Goal: Information Seeking & Learning: Learn about a topic

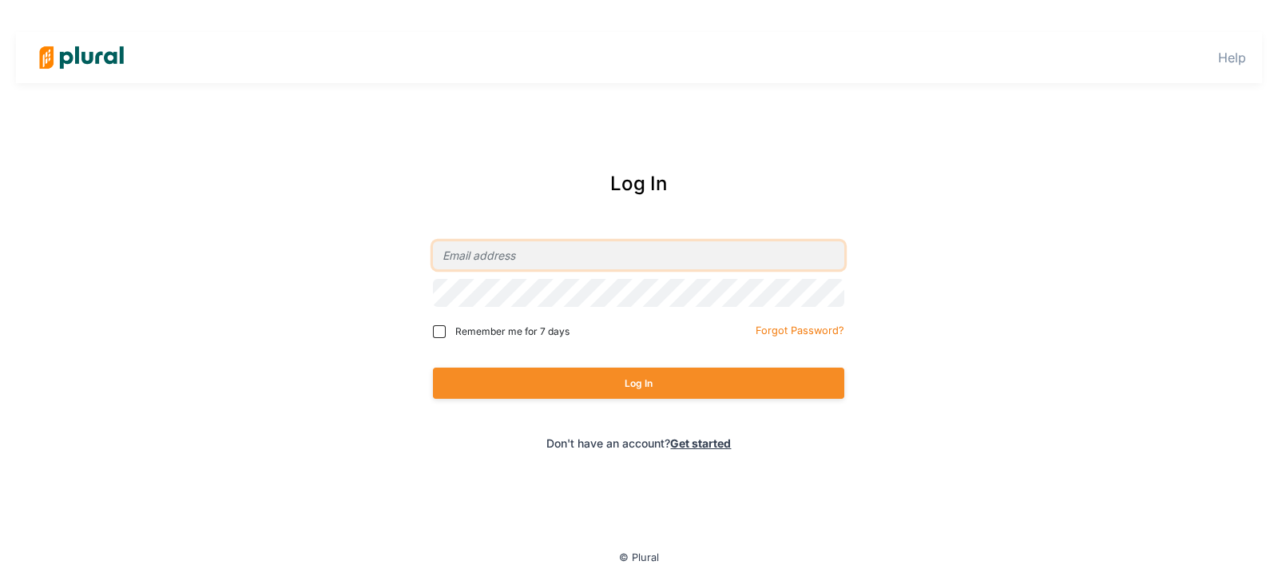
click at [515, 249] on input "email" at bounding box center [638, 255] width 411 height 28
type input "[EMAIL_ADDRESS][PERSON_NAME][DOMAIN_NAME]"
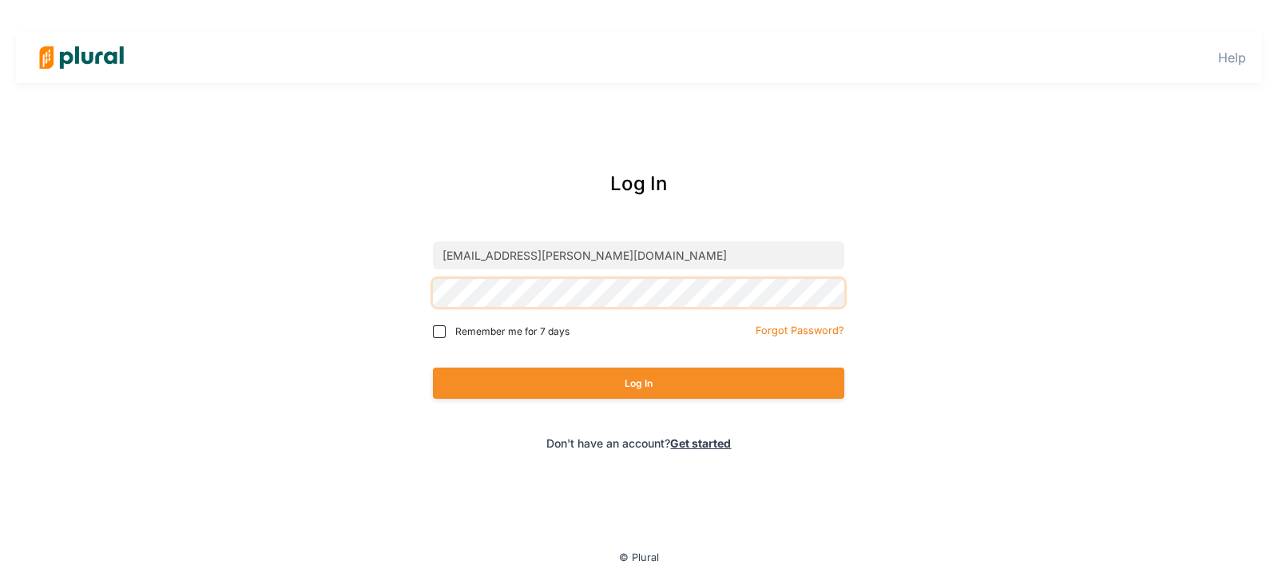
click at [433, 368] on button "Log In" at bounding box center [638, 383] width 411 height 31
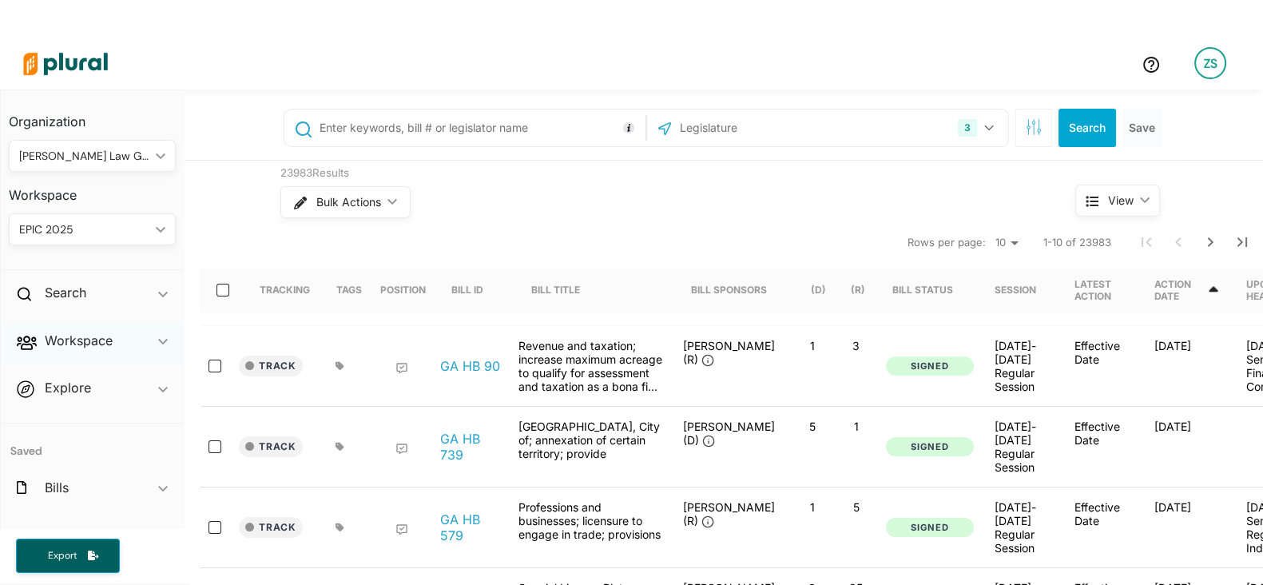
click at [76, 353] on div "Workspace ic_keyboard_arrow_down" at bounding box center [92, 343] width 183 height 43
click at [48, 405] on h4 "Bills" at bounding box center [96, 398] width 143 height 15
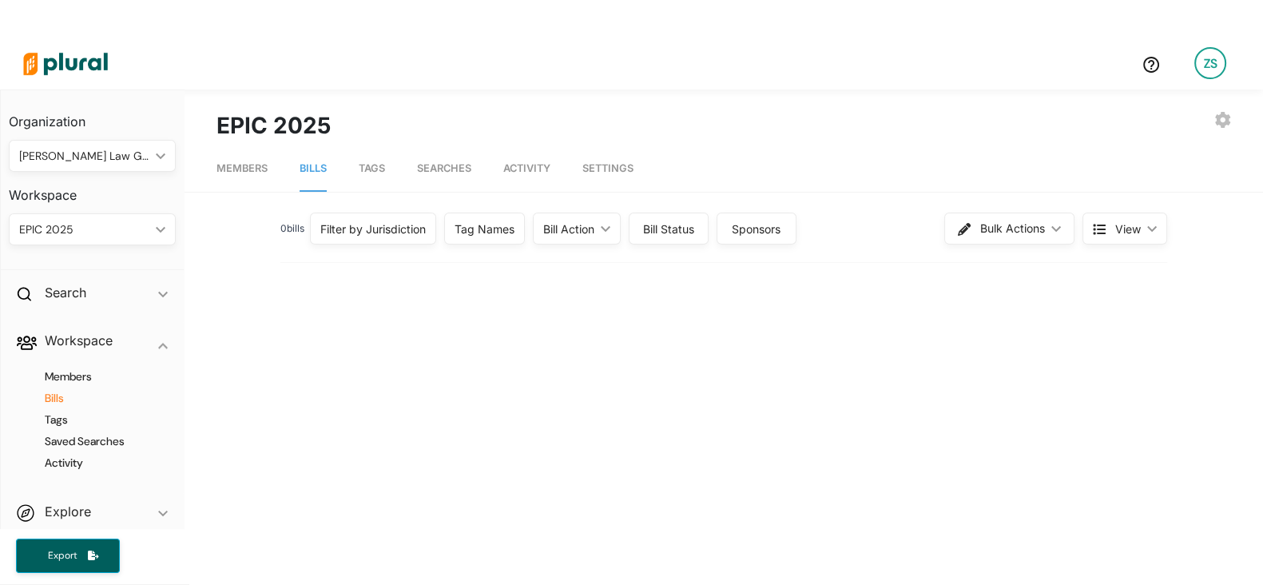
click at [364, 243] on div "Filter by Jurisdiction" at bounding box center [373, 229] width 126 height 32
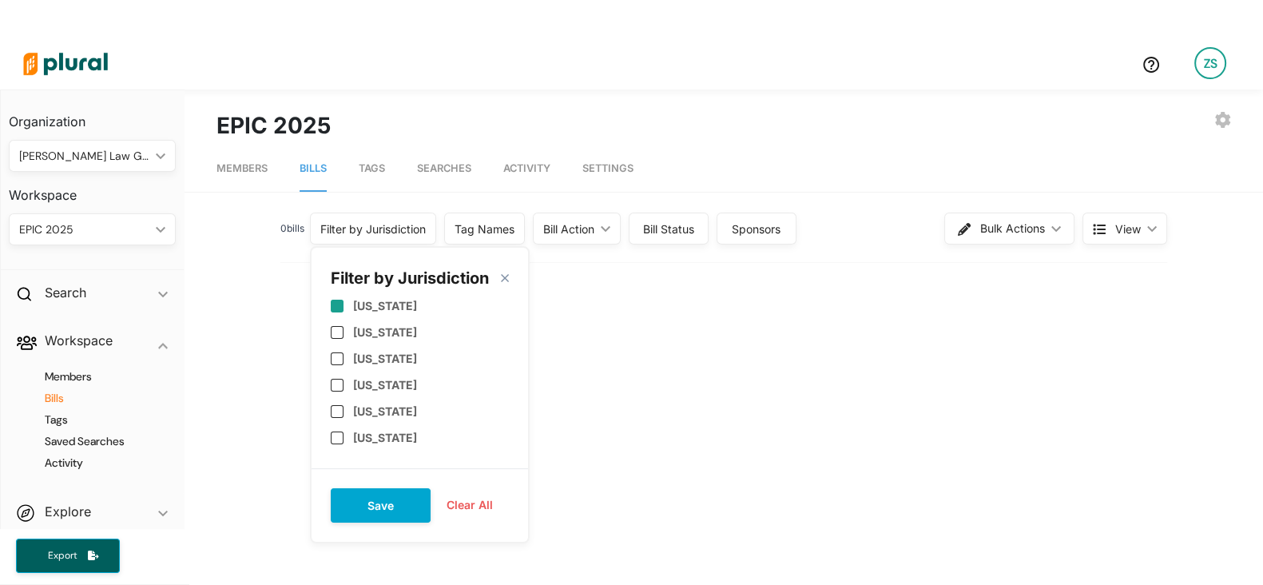
scroll to position [107, 0]
click at [364, 388] on label "[US_STATE]" at bounding box center [385, 393] width 64 height 14
checkbox input "true"
drag, startPoint x: 363, startPoint y: 351, endPoint x: 360, endPoint y: 360, distance: 10.1
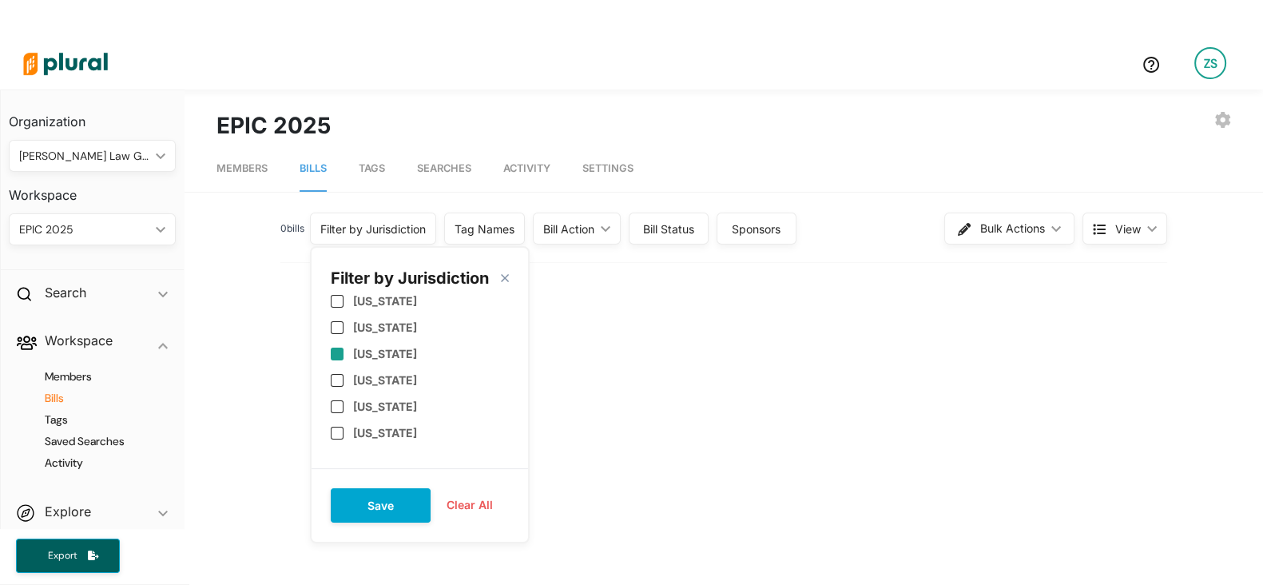
click at [360, 360] on div "[US_STATE]" at bounding box center [420, 353] width 178 height 26
checkbox input "true"
click at [360, 380] on label "[US_STATE]" at bounding box center [385, 380] width 64 height 14
checkbox input "true"
click at [377, 491] on button "Save" at bounding box center [381, 505] width 100 height 34
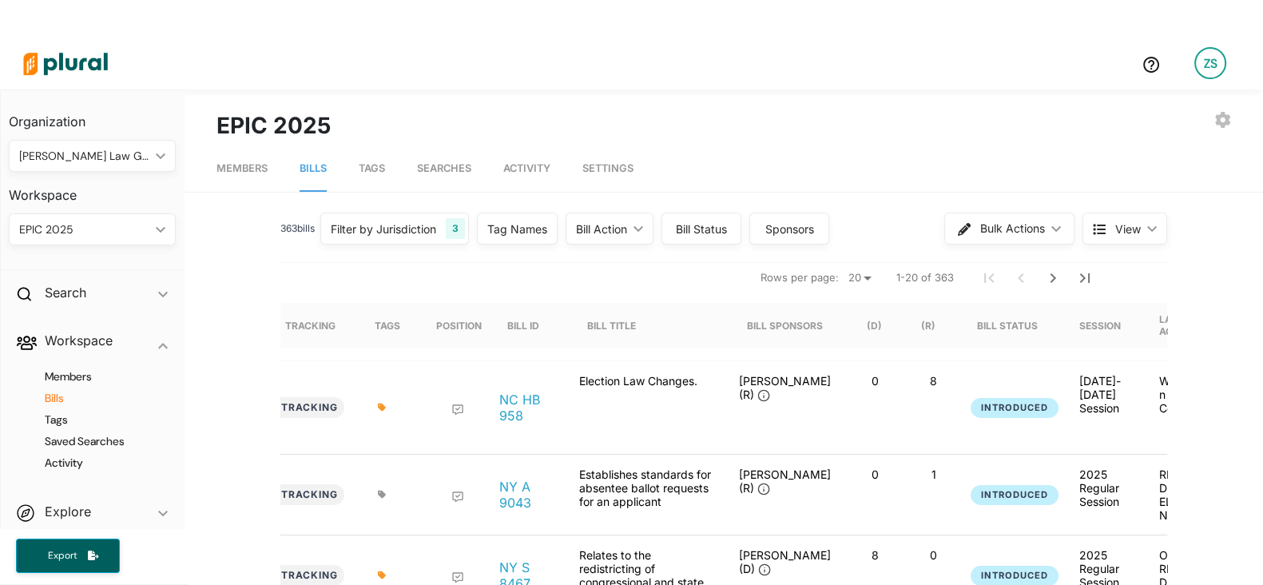
scroll to position [0, 34]
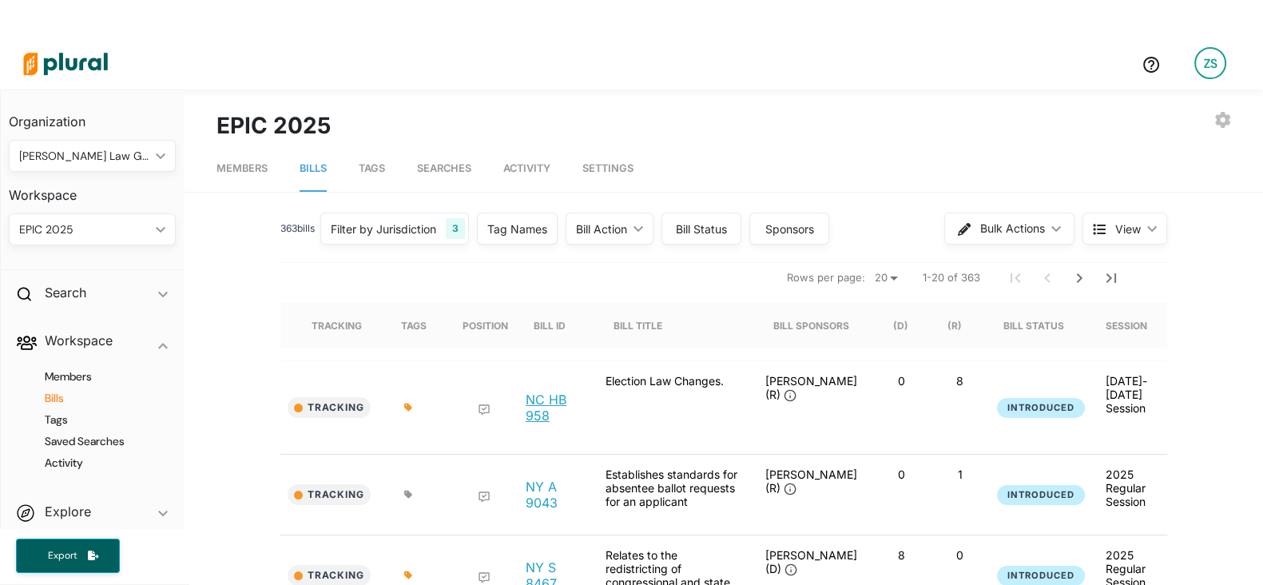
click at [526, 403] on link "NC HB 958" at bounding box center [553, 407] width 54 height 32
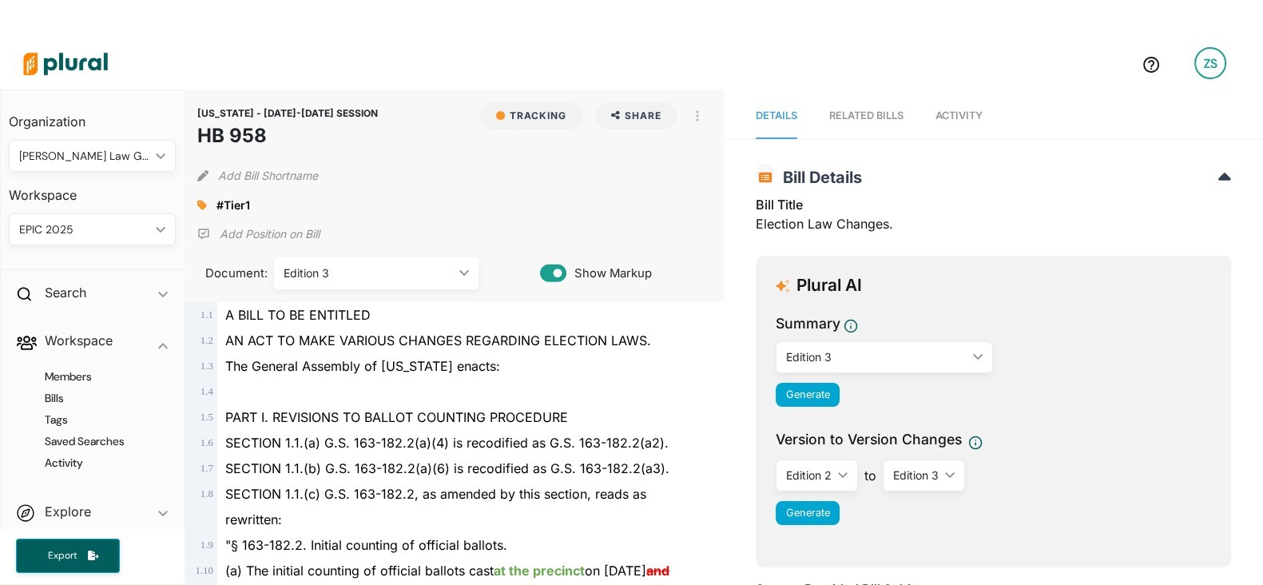
click at [927, 129] on nav "Details RELATED BILLS Activity" at bounding box center [993, 114] width 539 height 50
click at [940, 122] on link "Activity" at bounding box center [959, 116] width 47 height 46
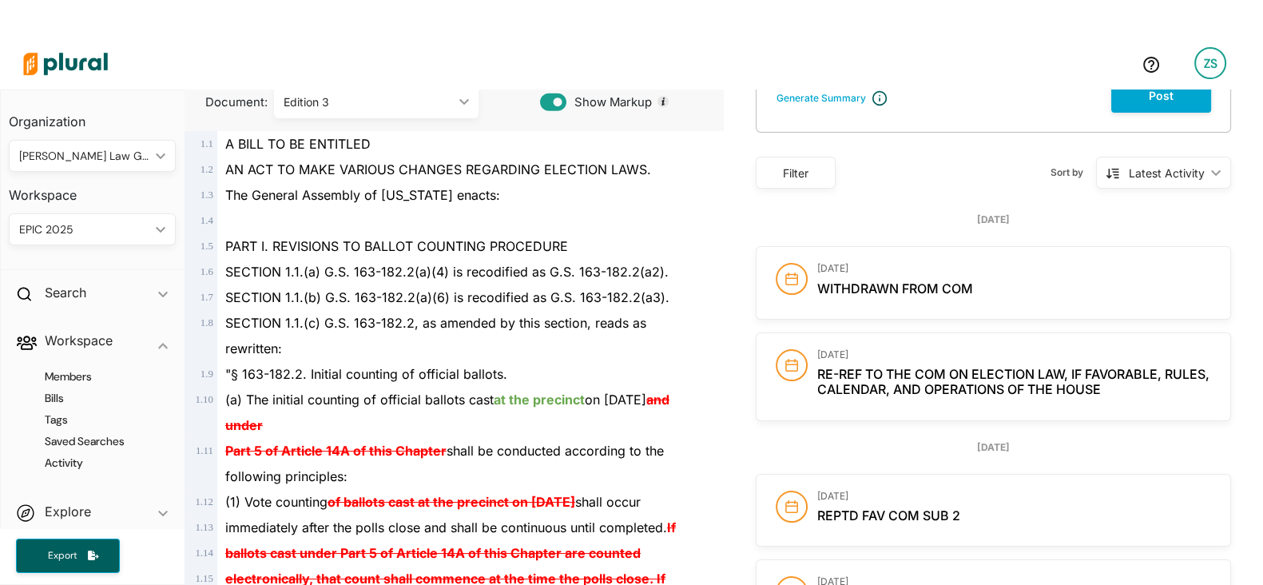
scroll to position [173, 0]
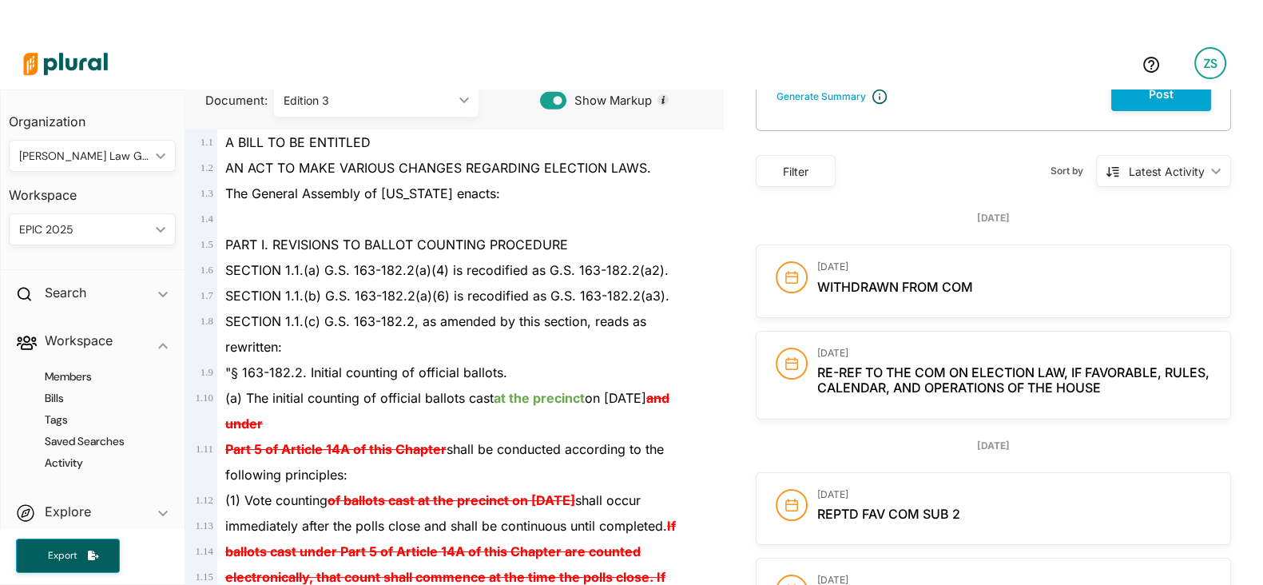
click at [807, 377] on div "[DATE] Re-ref to the Com on Election Law, if favorable, Rules, Calendar, and Op…" at bounding box center [994, 375] width 474 height 87
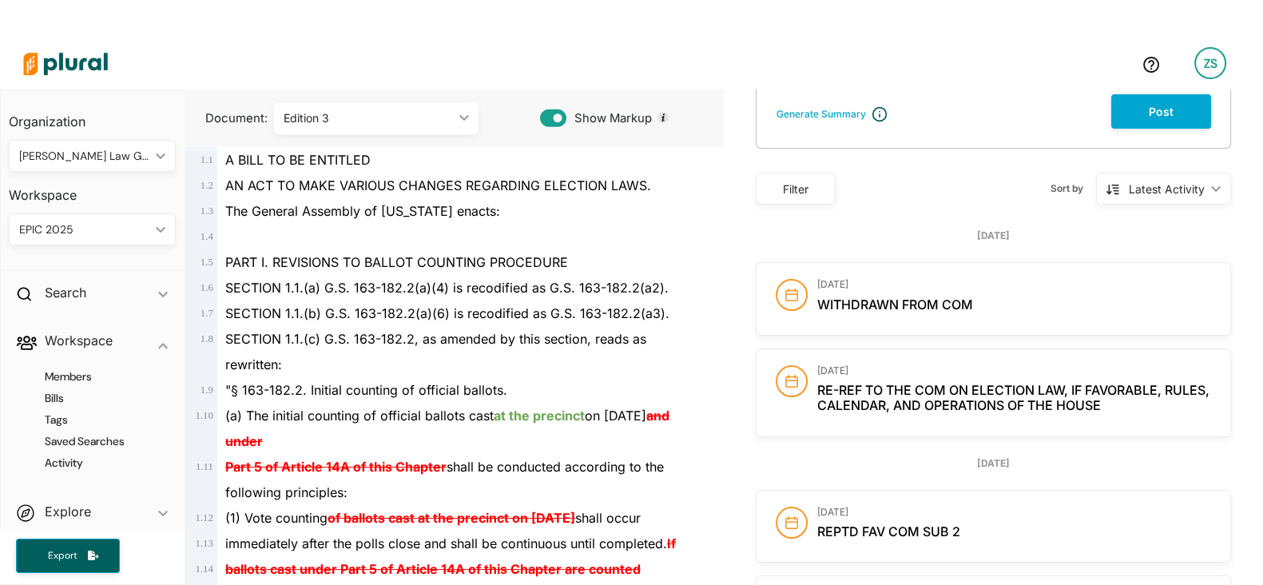
scroll to position [0, 0]
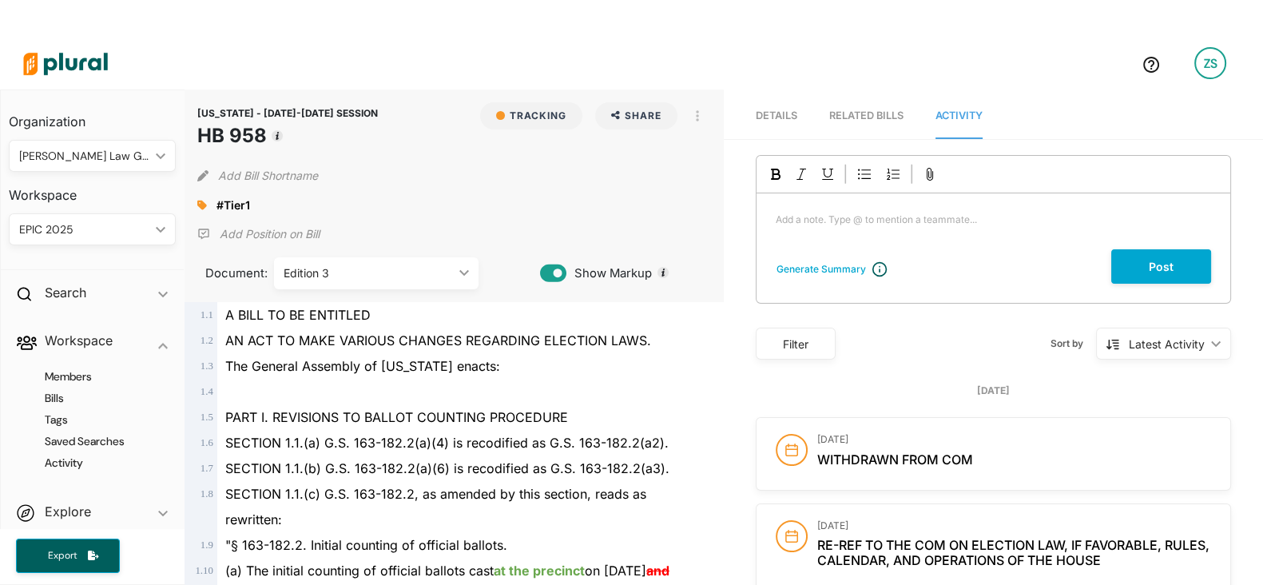
drag, startPoint x: 324, startPoint y: 255, endPoint x: 324, endPoint y: 265, distance: 10.4
click at [324, 265] on div "Document: Edition 3 ic_keyboard_arrow_down Filed Edition 1 Edition 2 Edition 3" at bounding box center [368, 269] width 343 height 42
click at [324, 265] on div "Edition 3" at bounding box center [368, 272] width 169 height 17
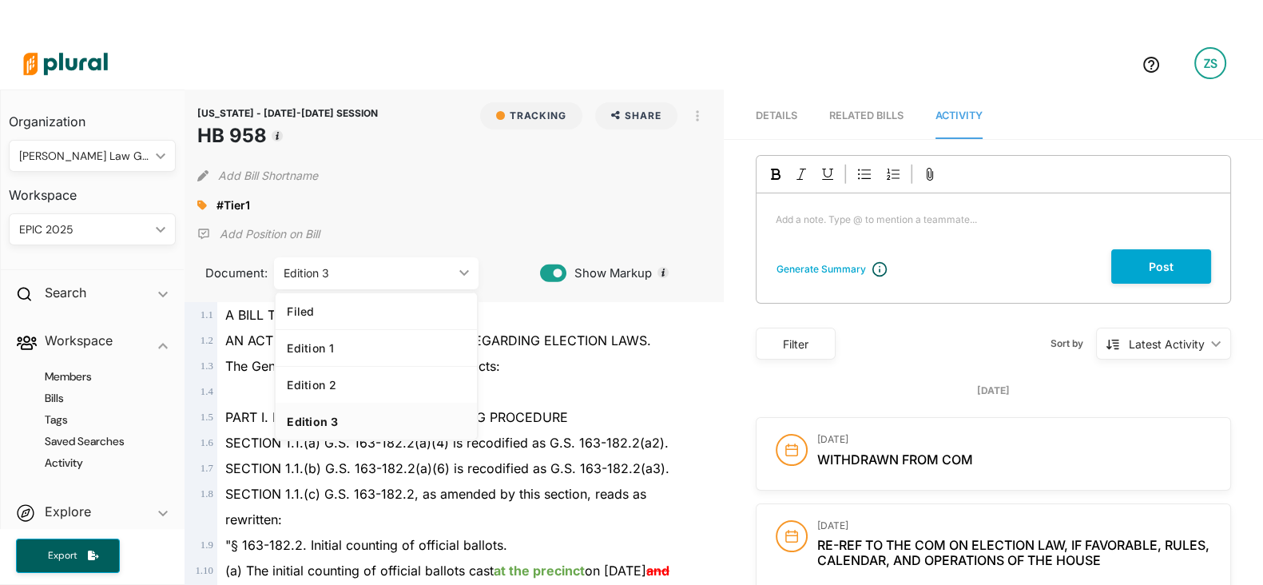
click at [325, 415] on div "Edition 3" at bounding box center [376, 422] width 179 height 14
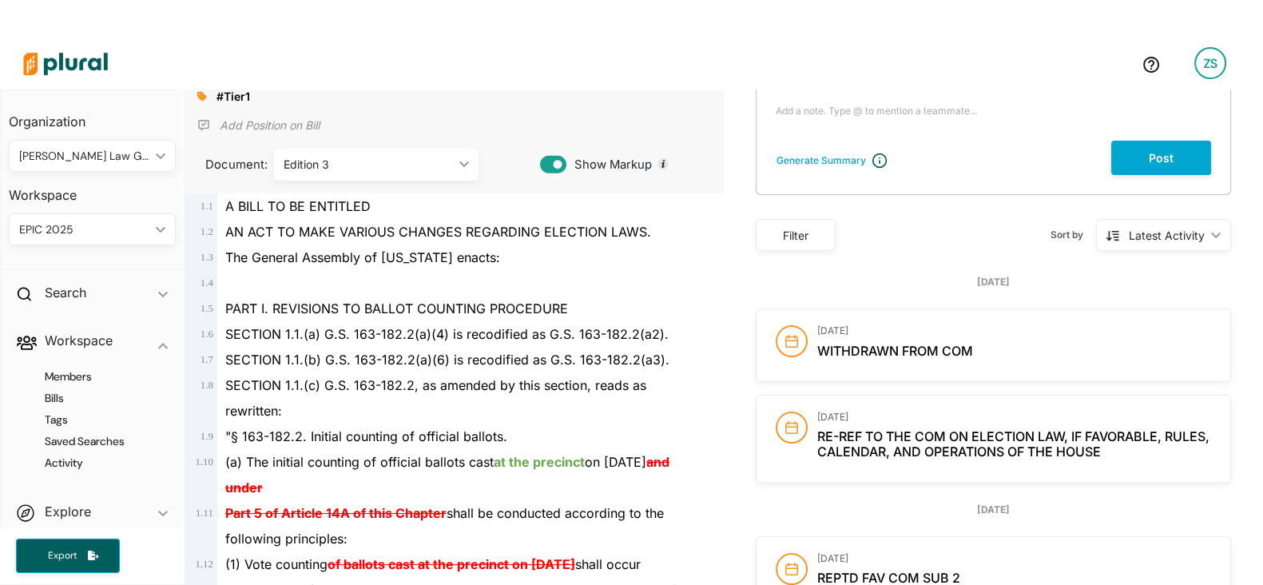
scroll to position [113, 0]
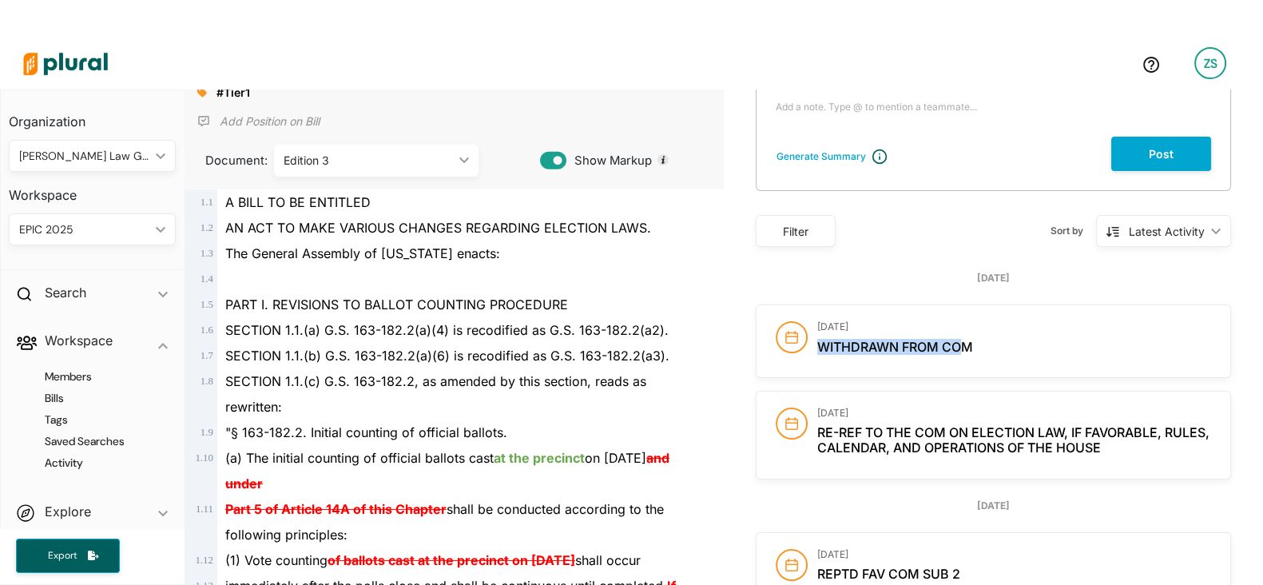
drag, startPoint x: 960, startPoint y: 345, endPoint x: 807, endPoint y: 359, distance: 154.0
click at [807, 359] on div "[DATE] Withdrawn From Com" at bounding box center [994, 341] width 474 height 72
click at [968, 336] on div "[DATE] Withdrawn From Com" at bounding box center [1014, 341] width 394 height 40
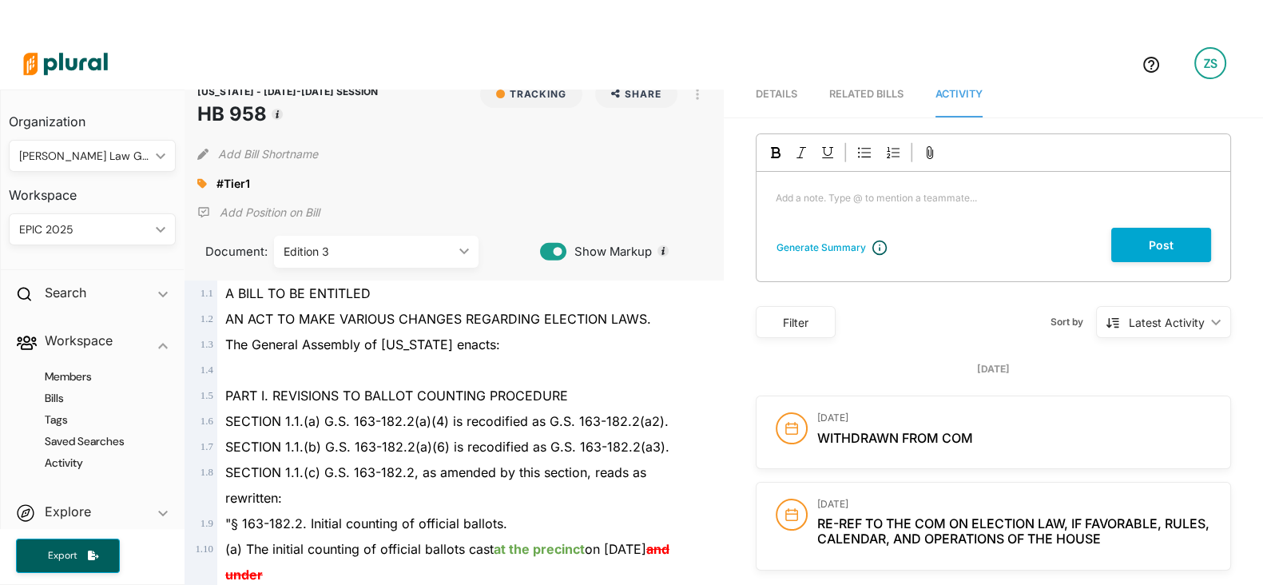
scroll to position [0, 0]
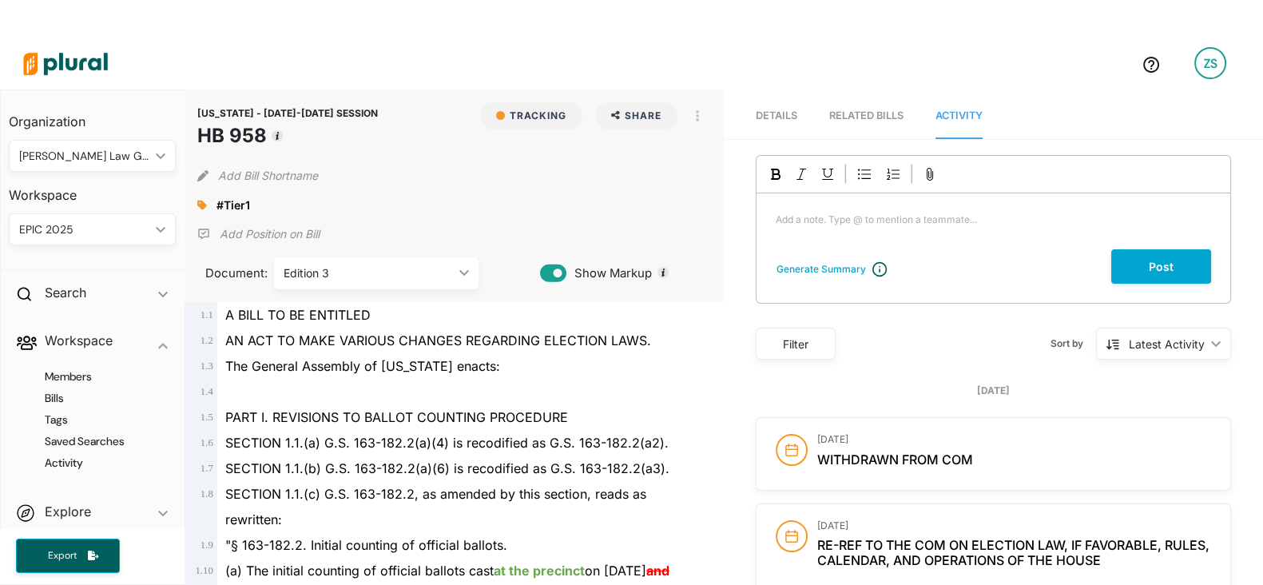
click at [407, 277] on div "Edition 3" at bounding box center [368, 272] width 169 height 17
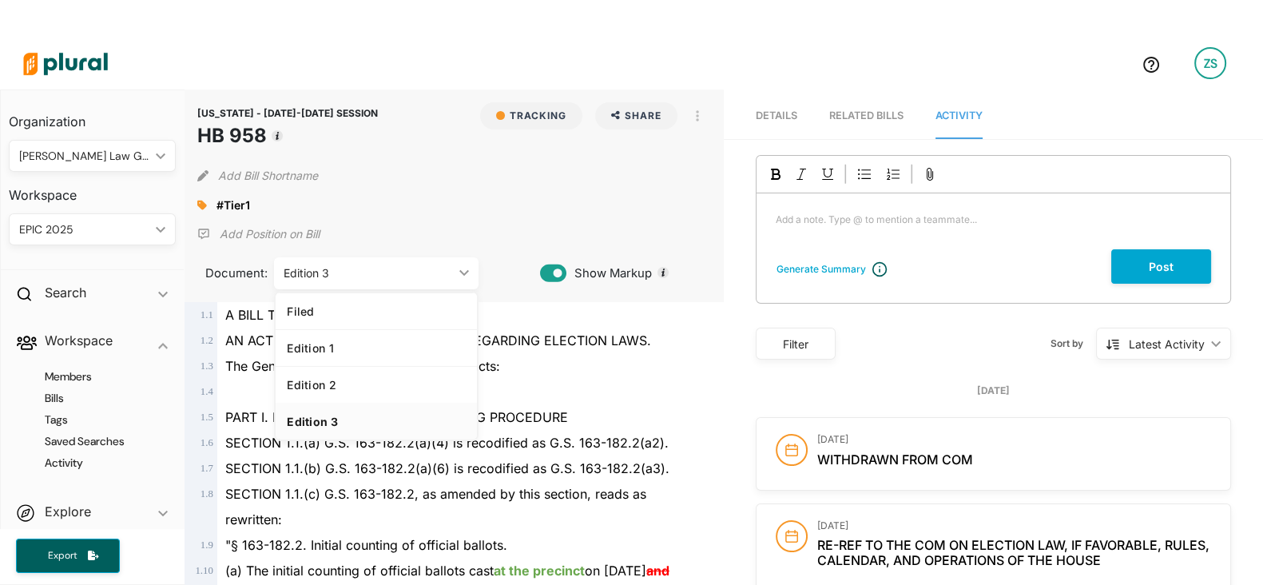
click at [336, 427] on div "Edition 3" at bounding box center [376, 422] width 179 height 14
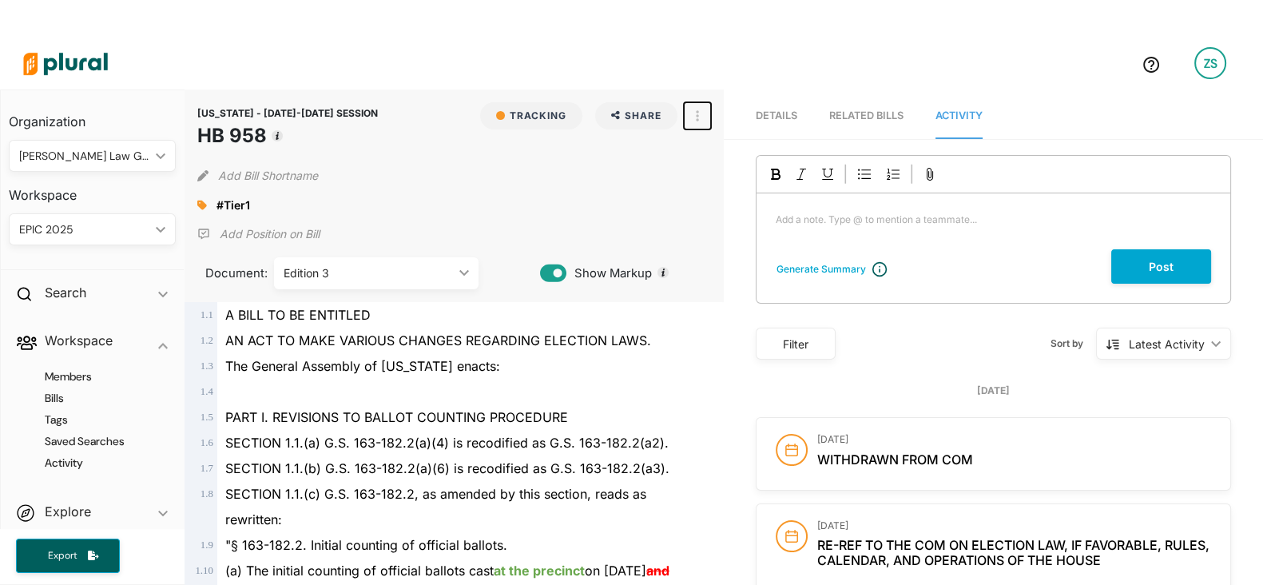
click at [686, 117] on button "button" at bounding box center [697, 115] width 27 height 27
click at [779, 105] on link "Details" at bounding box center [777, 116] width 42 height 46
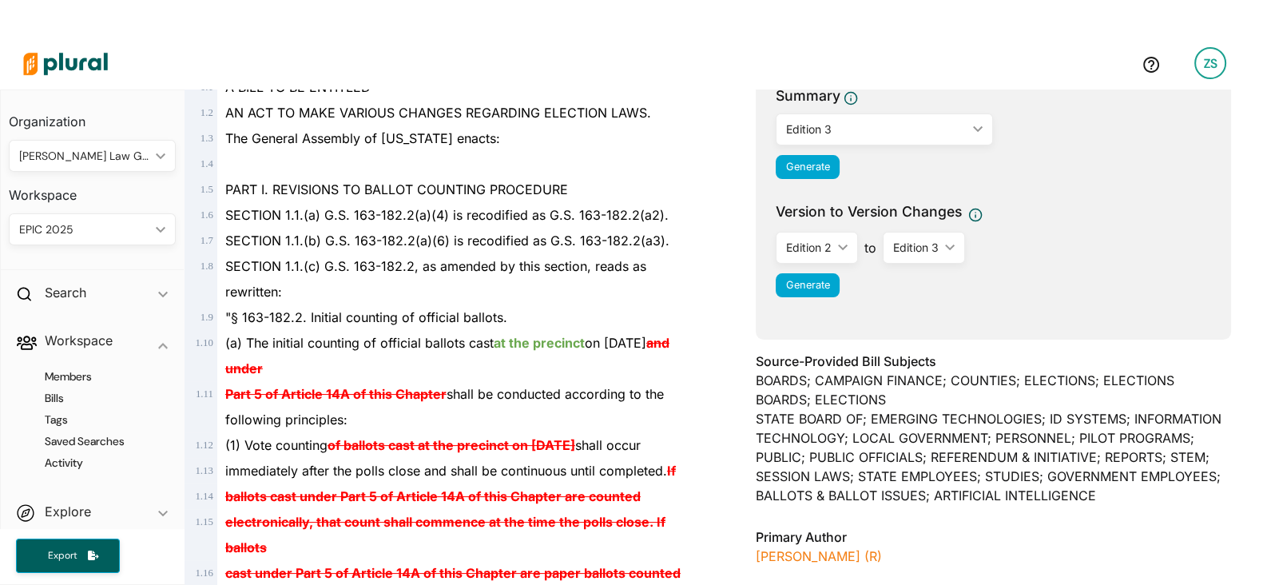
scroll to position [225, 0]
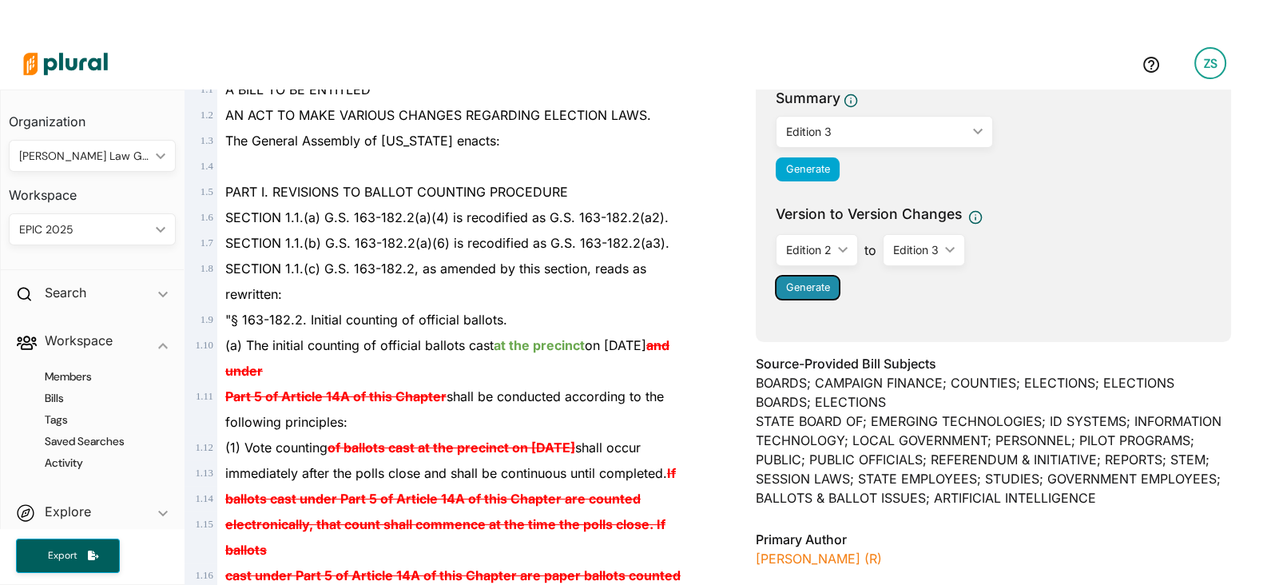
click at [799, 282] on span "Generate" at bounding box center [807, 287] width 44 height 12
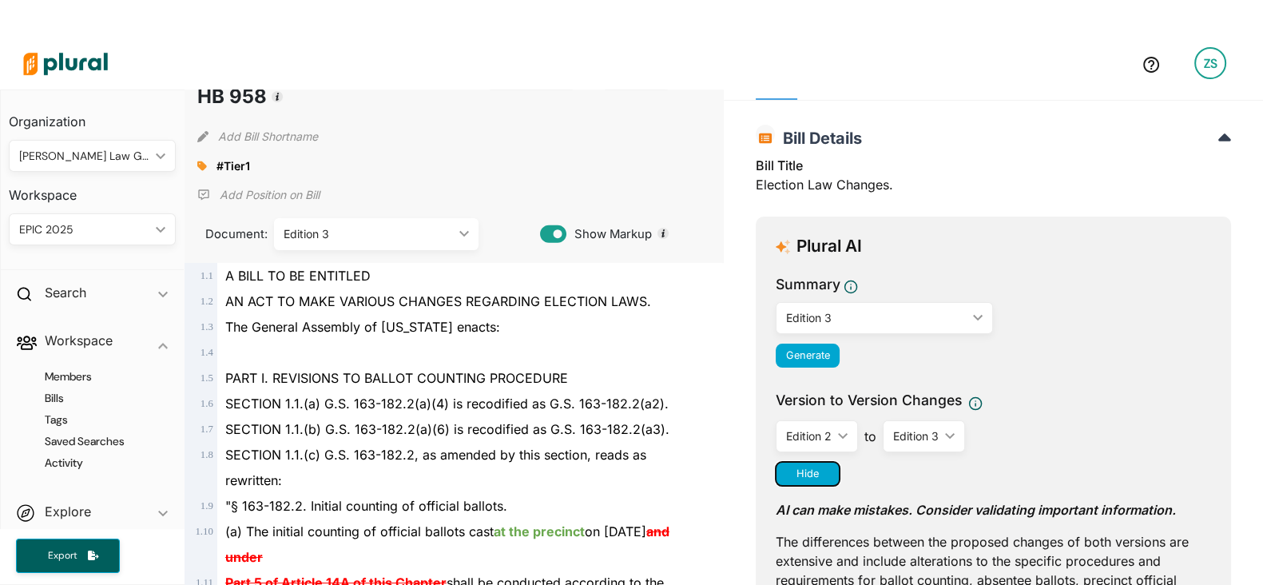
scroll to position [0, 0]
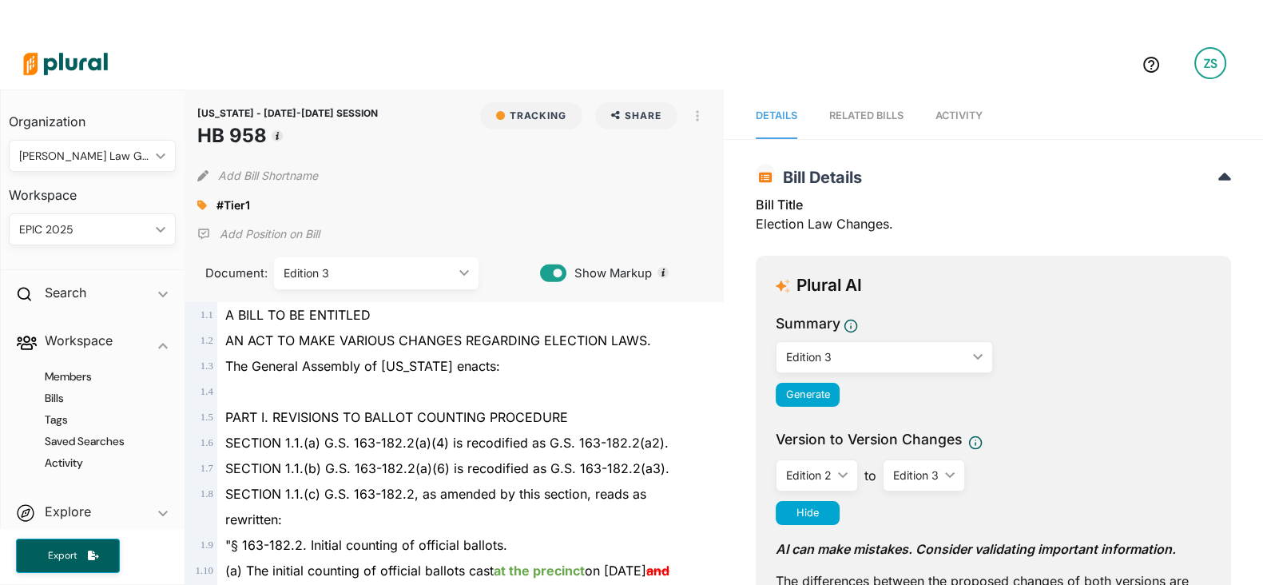
click at [853, 113] on div "RELATED BILLS" at bounding box center [866, 115] width 74 height 15
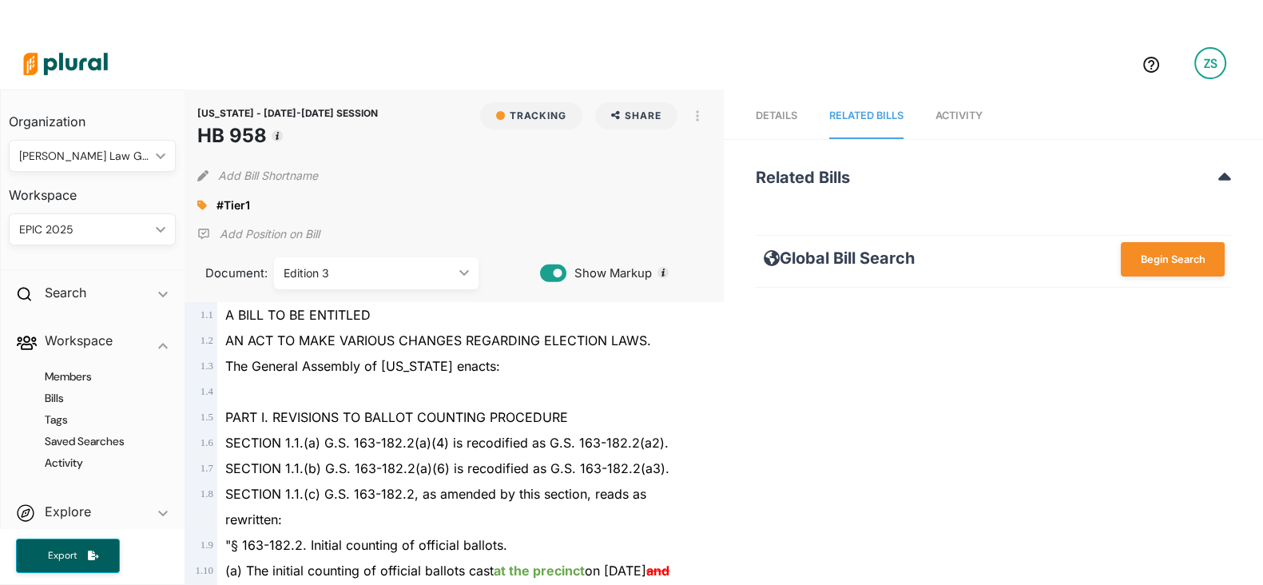
click at [743, 105] on nav "Details RELATED BILLS Activity" at bounding box center [993, 114] width 539 height 50
click at [958, 124] on link "Activity" at bounding box center [959, 116] width 47 height 46
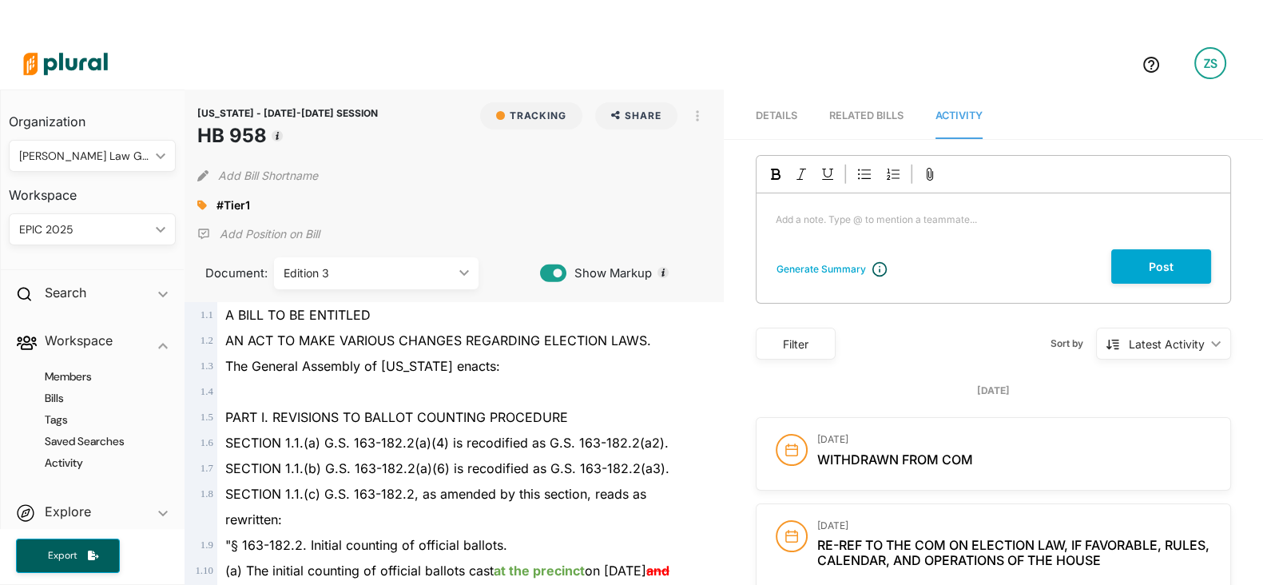
click at [772, 129] on link "Details" at bounding box center [777, 116] width 42 height 46
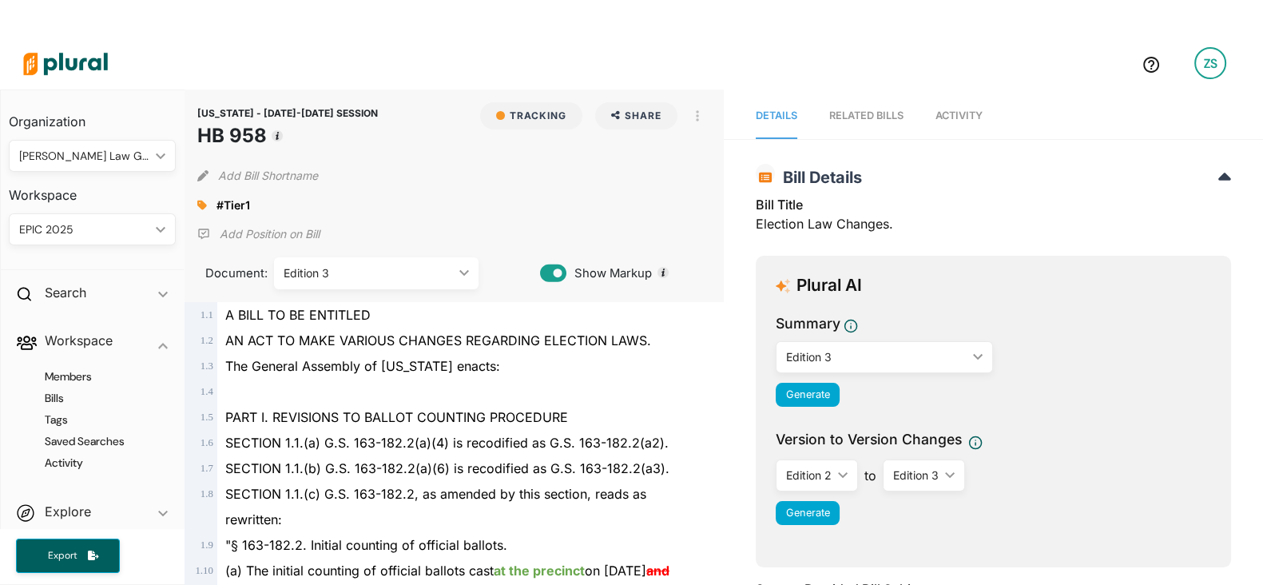
click at [344, 274] on div "Edition 3" at bounding box center [368, 272] width 169 height 17
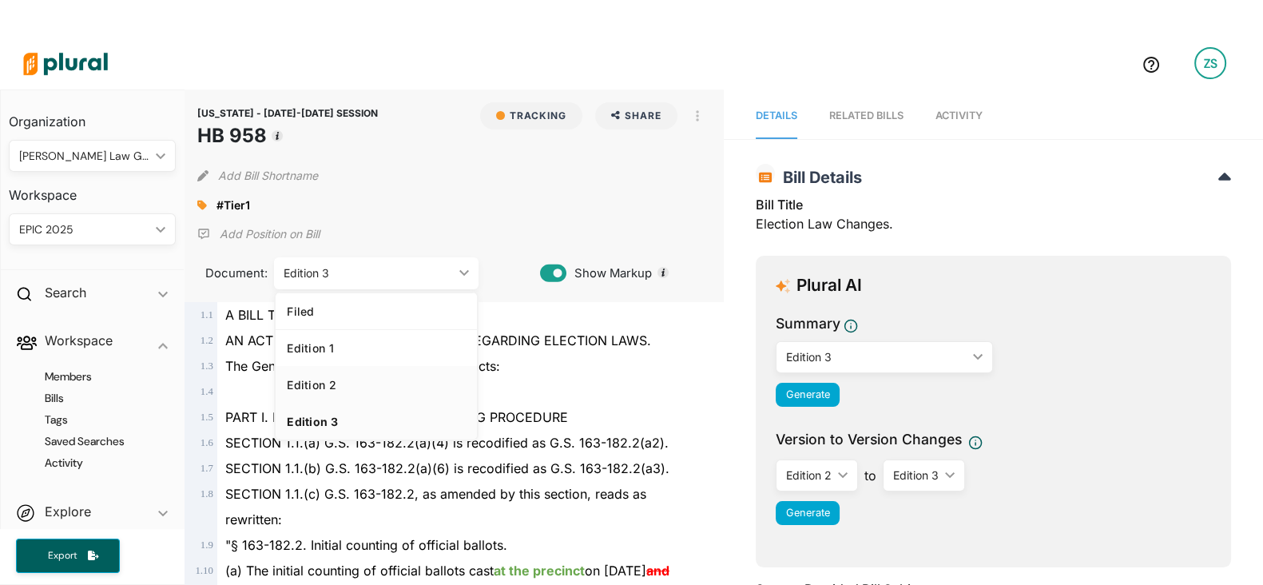
click at [339, 389] on div "Edition 2" at bounding box center [376, 385] width 179 height 14
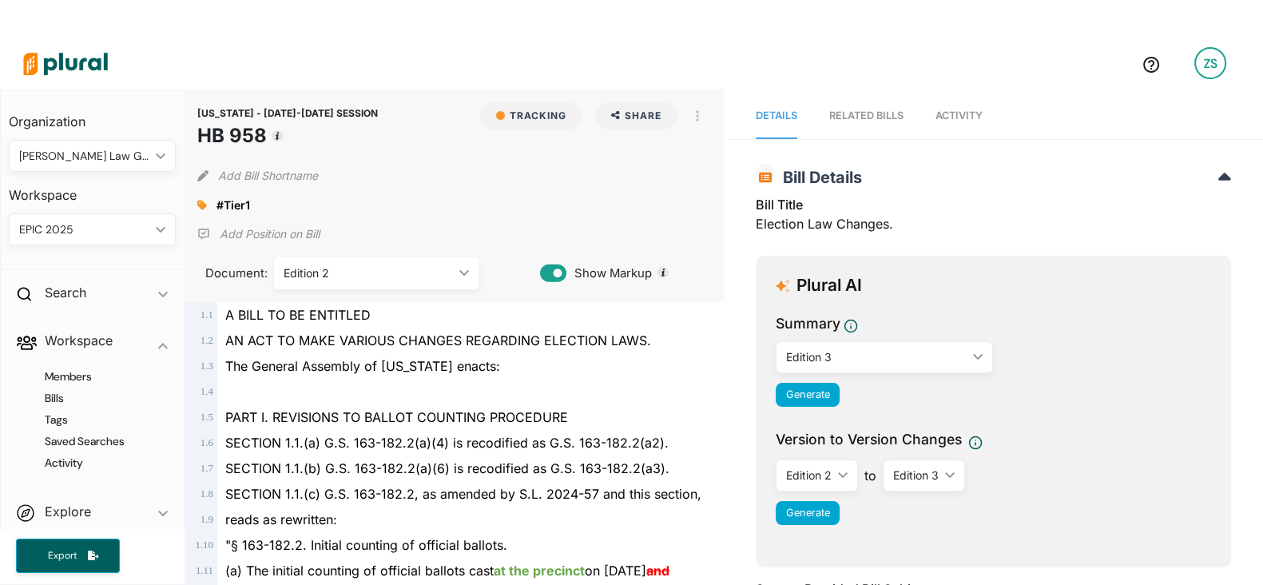
click at [945, 121] on span "Activity" at bounding box center [959, 115] width 47 height 12
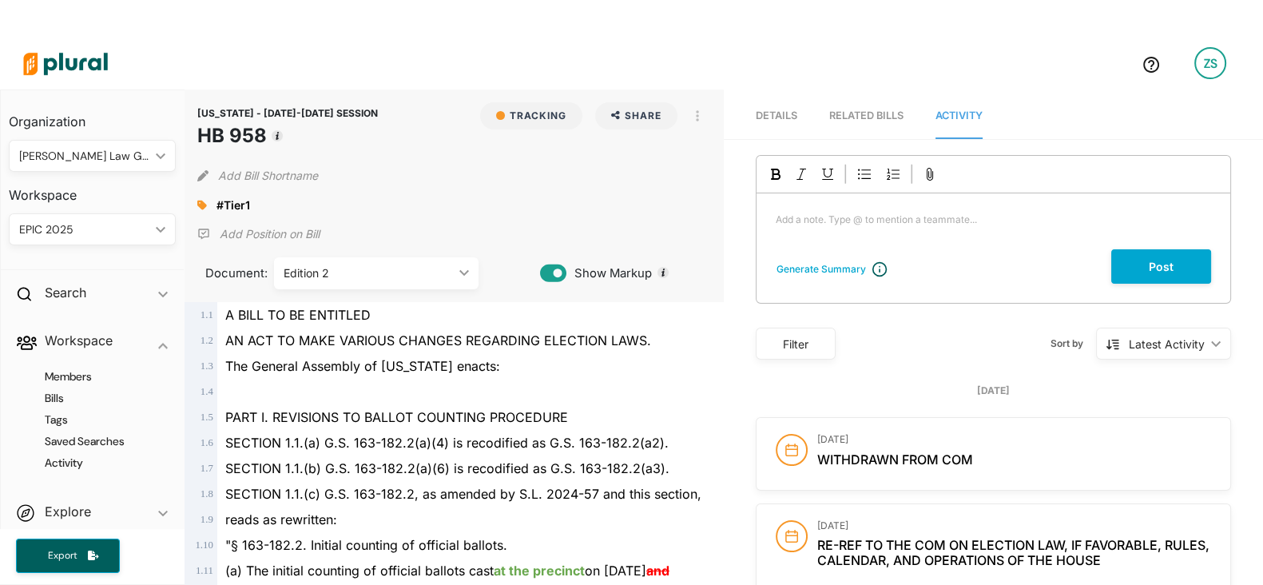
click at [873, 110] on div "RELATED BILLS" at bounding box center [866, 115] width 74 height 15
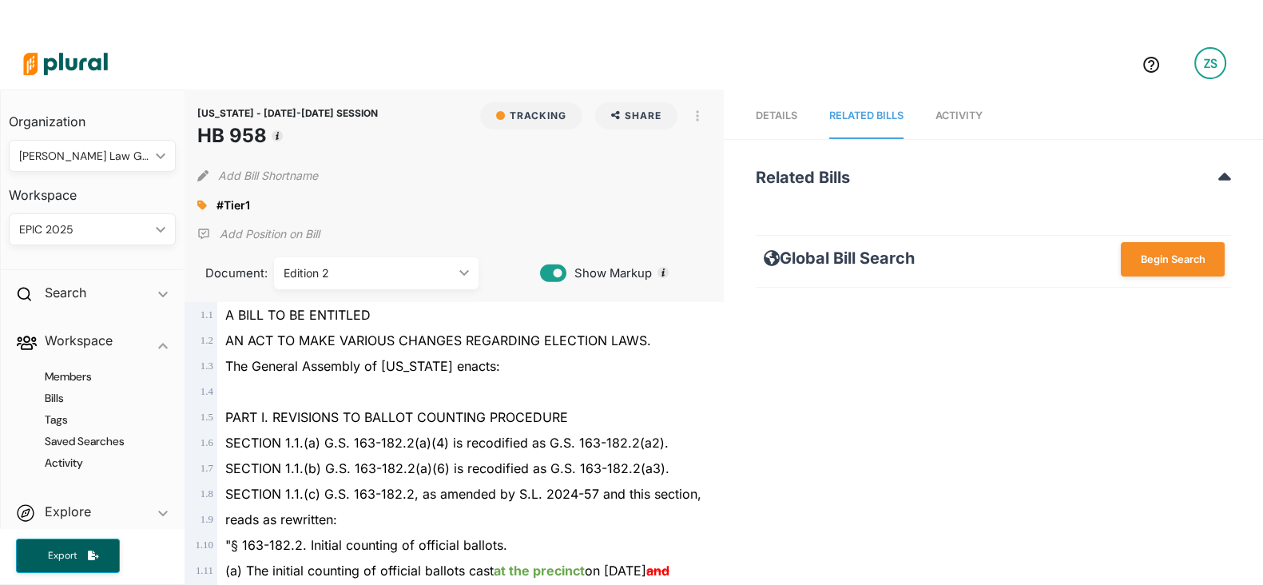
click at [936, 109] on span "Activity" at bounding box center [959, 115] width 47 height 12
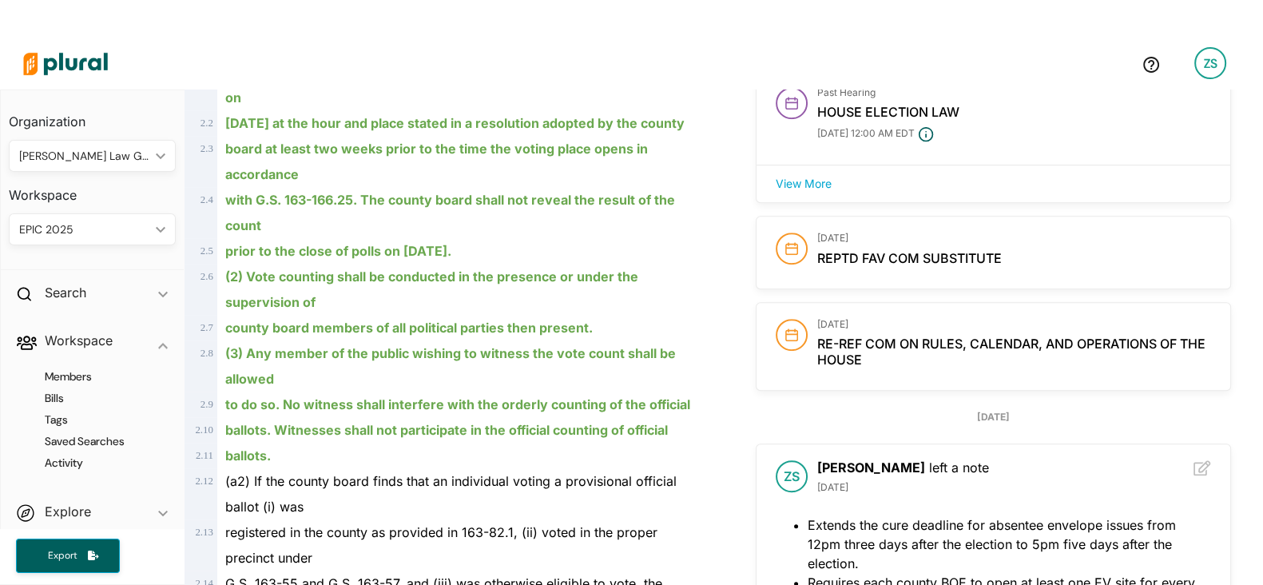
scroll to position [1214, 0]
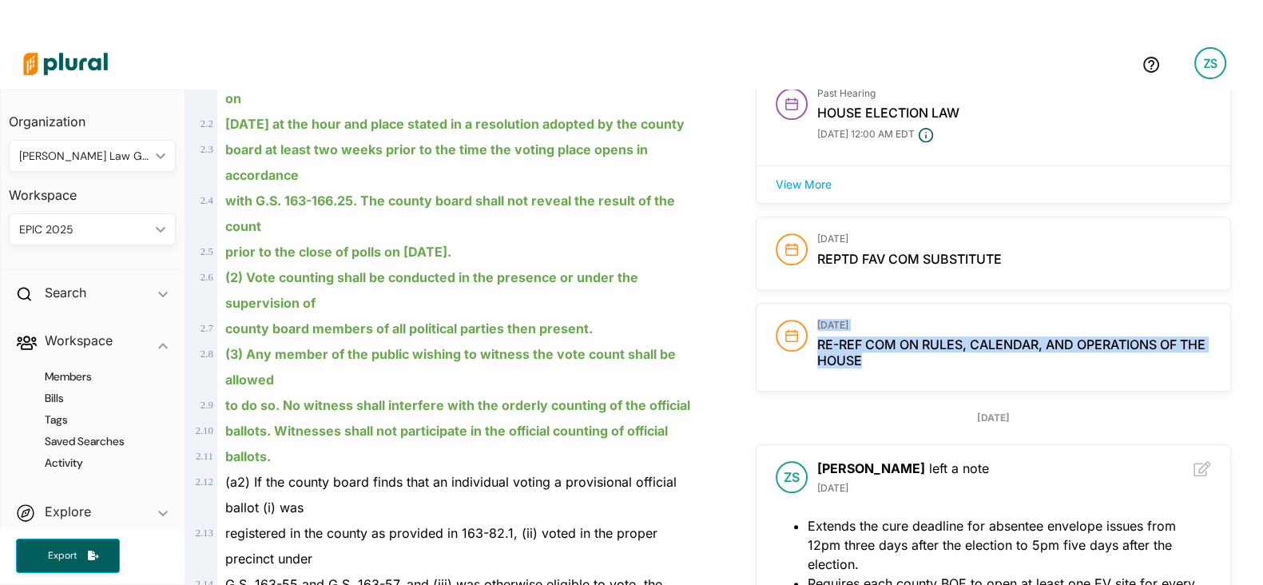
drag, startPoint x: 885, startPoint y: 351, endPoint x: 796, endPoint y: 333, distance: 91.2
click at [796, 333] on div "[DATE] Re-ref Com On Rules, Calendar, and Operations of the House" at bounding box center [994, 347] width 474 height 87
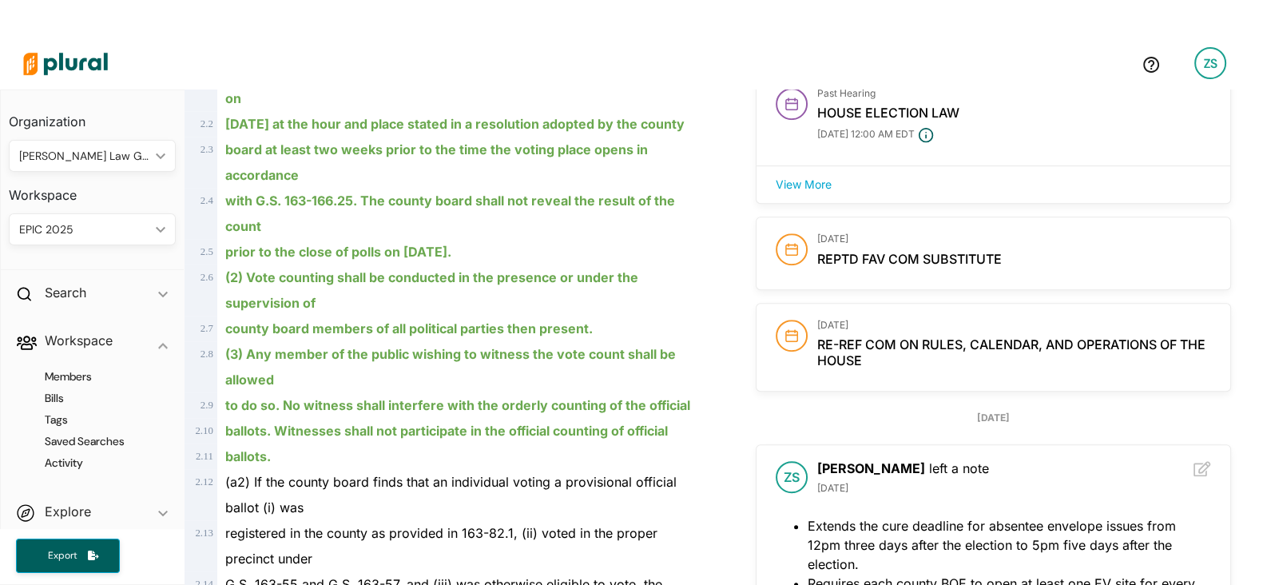
click at [943, 245] on div "[DATE] Reptd Fav Com Substitute" at bounding box center [1014, 253] width 394 height 40
click at [372, 183] on div "board at least two weeks prior to the time the voting place opens in accordance" at bounding box center [461, 162] width 488 height 51
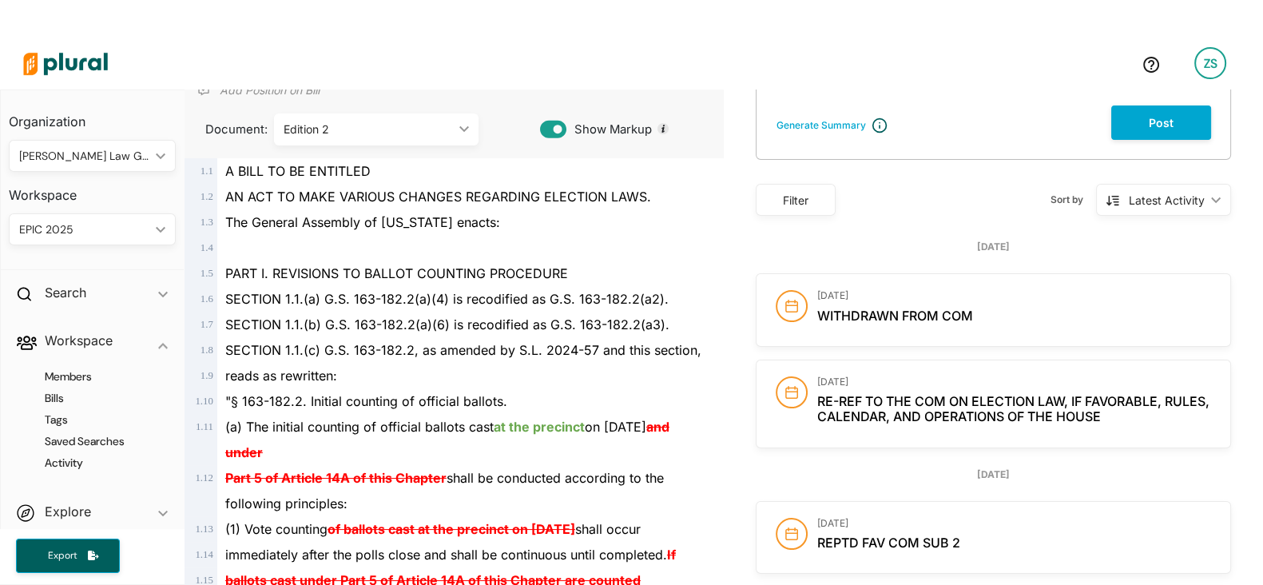
scroll to position [0, 0]
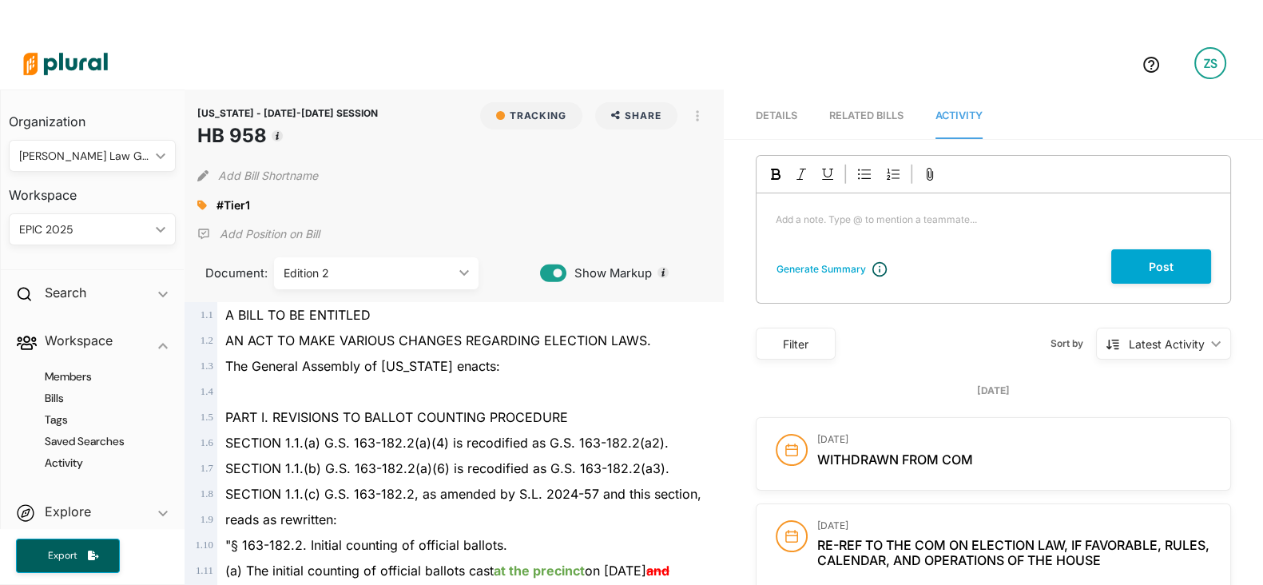
click at [372, 272] on div "Edition 2" at bounding box center [368, 272] width 169 height 17
click at [598, 441] on span "SECTION 1.1.(a) G.S. 163-182.2(a)(4) is recodified as G.S. 163-182.2(a2)." at bounding box center [446, 443] width 443 height 16
click at [364, 284] on div "Edition 2 ic_keyboard_arrow_down" at bounding box center [376, 273] width 205 height 32
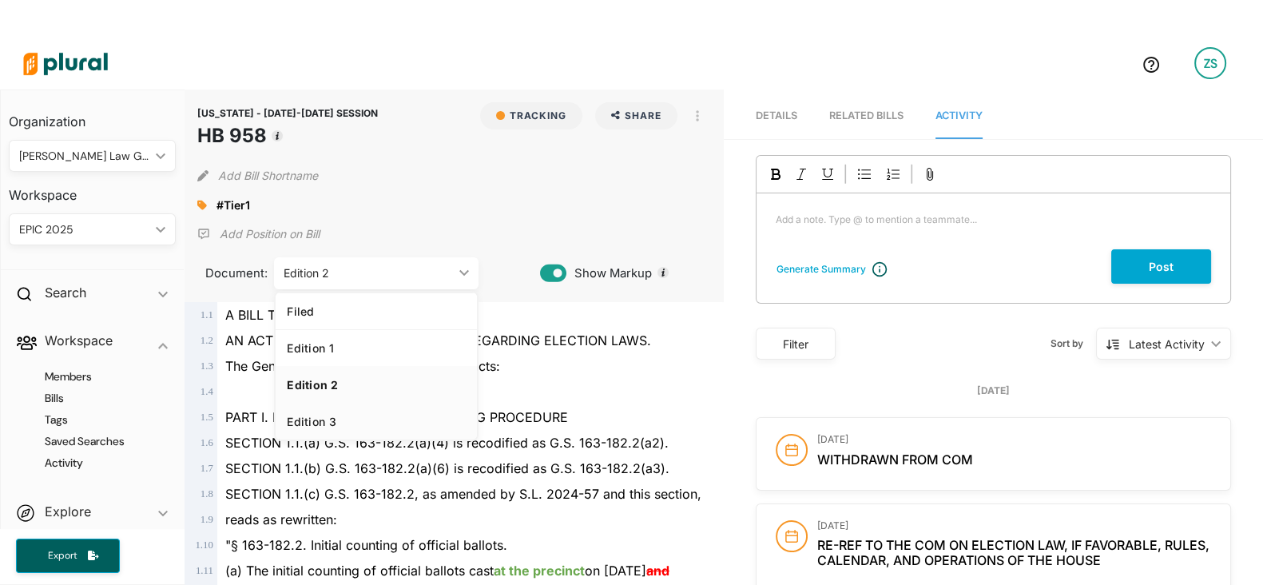
click at [315, 427] on div "Edition 3" at bounding box center [376, 422] width 179 height 14
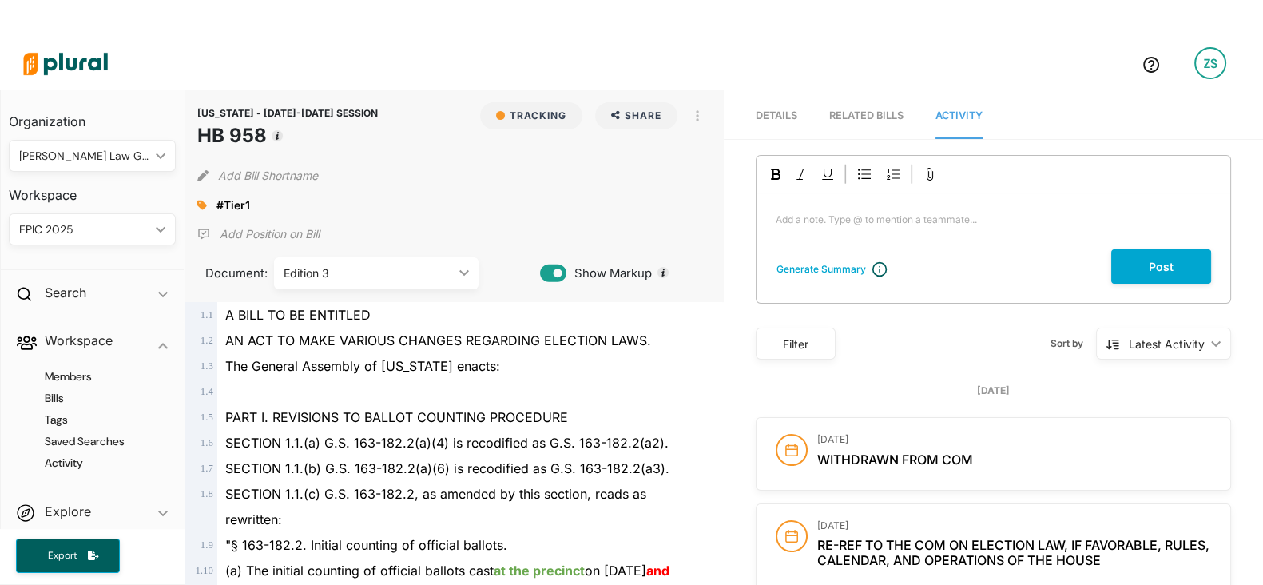
click at [320, 417] on span "PART I. REVISIONS TO BALLOT COUNTING PROCEDURE" at bounding box center [396, 417] width 343 height 16
click at [313, 281] on div "Edition 3 ic_keyboard_arrow_down" at bounding box center [376, 273] width 205 height 32
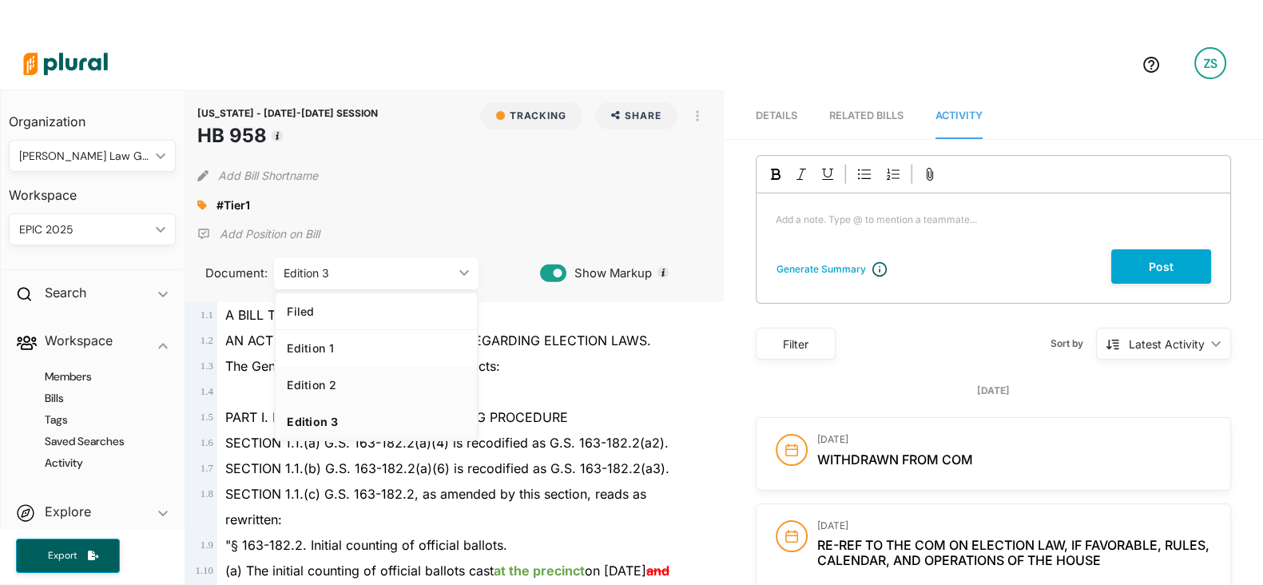
click at [320, 396] on link "Edition 2" at bounding box center [376, 384] width 201 height 37
click at [311, 376] on div "The General Assembly of [US_STATE] enacts:" at bounding box center [461, 366] width 488 height 26
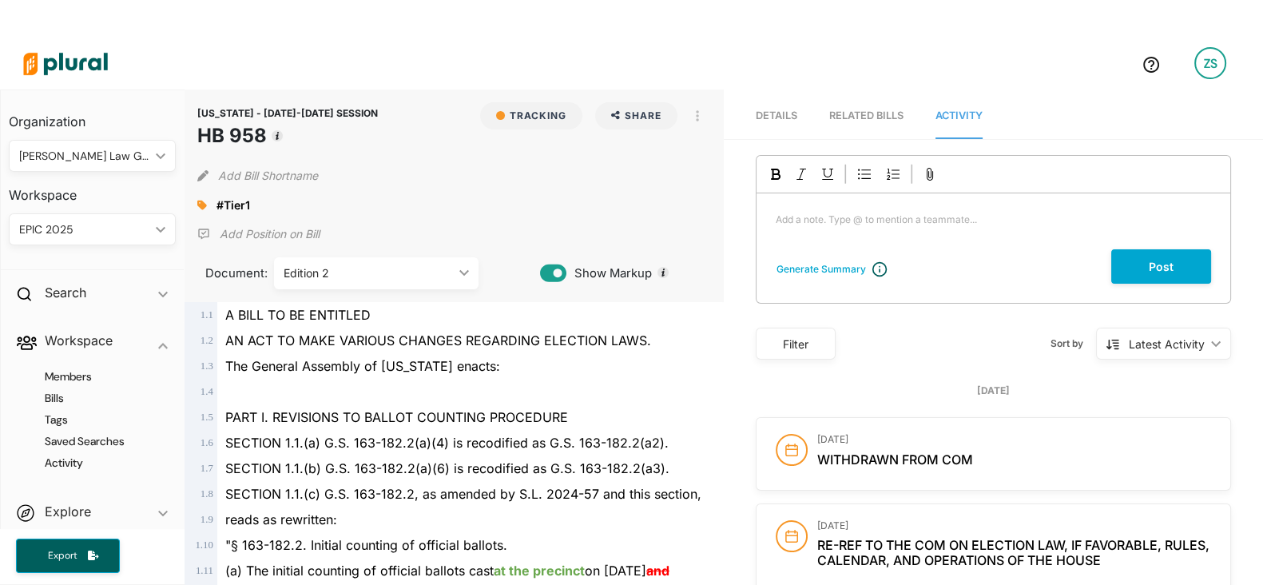
click at [360, 276] on div "Edition 2" at bounding box center [368, 272] width 169 height 17
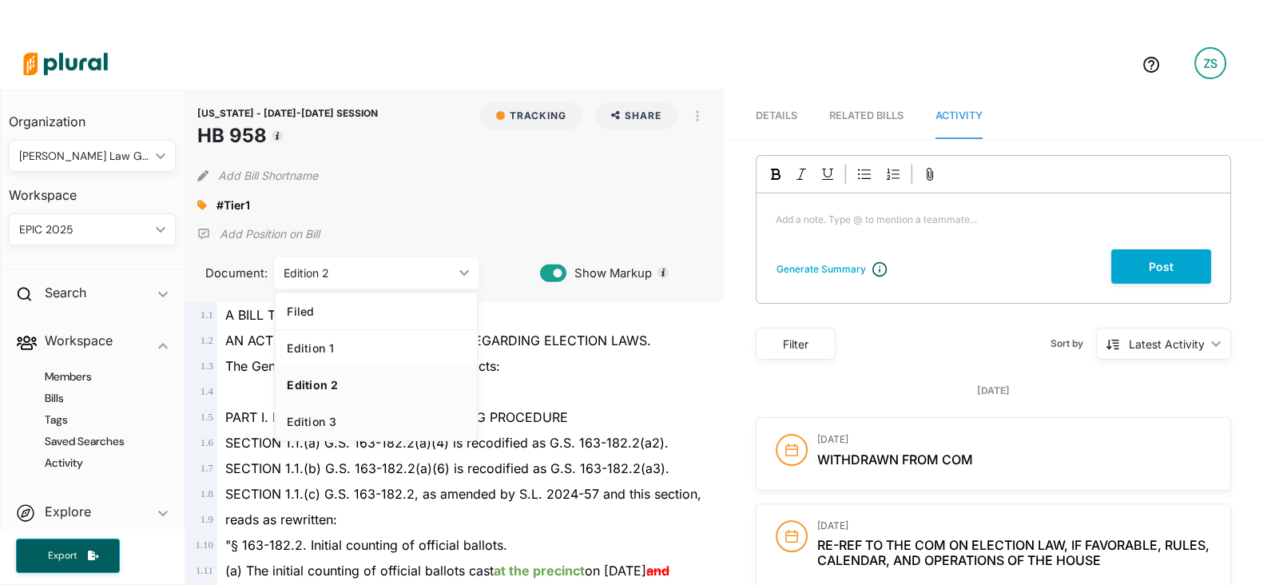
click at [336, 418] on div "Edition 3" at bounding box center [376, 422] width 179 height 14
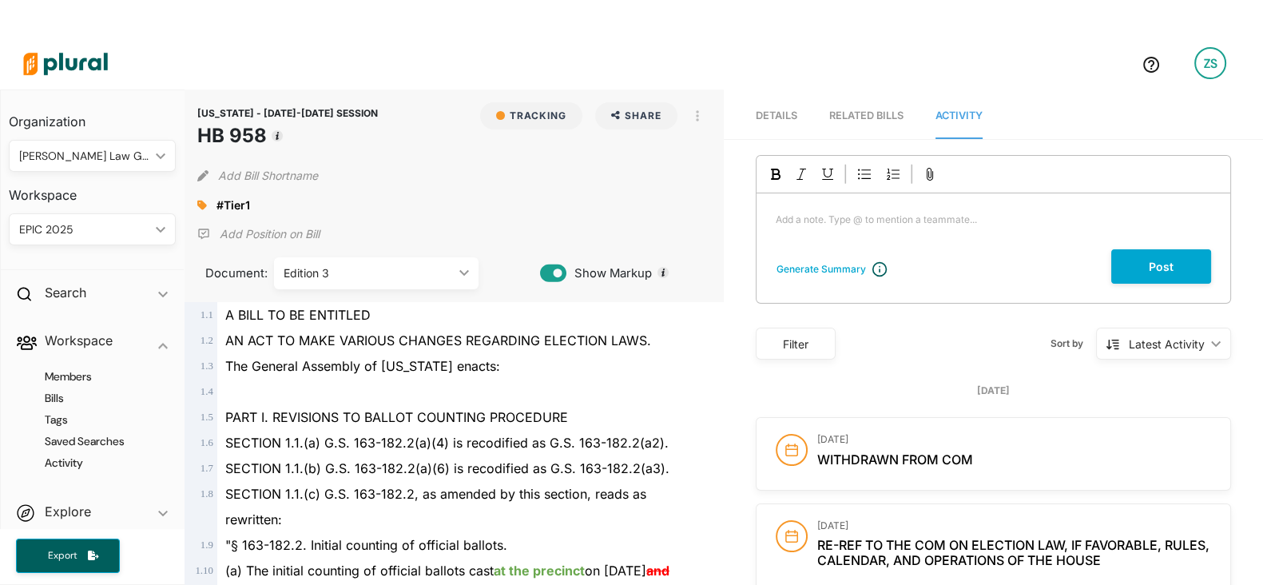
click at [312, 414] on span "PART I. REVISIONS TO BALLOT COUNTING PROCEDURE" at bounding box center [396, 417] width 343 height 16
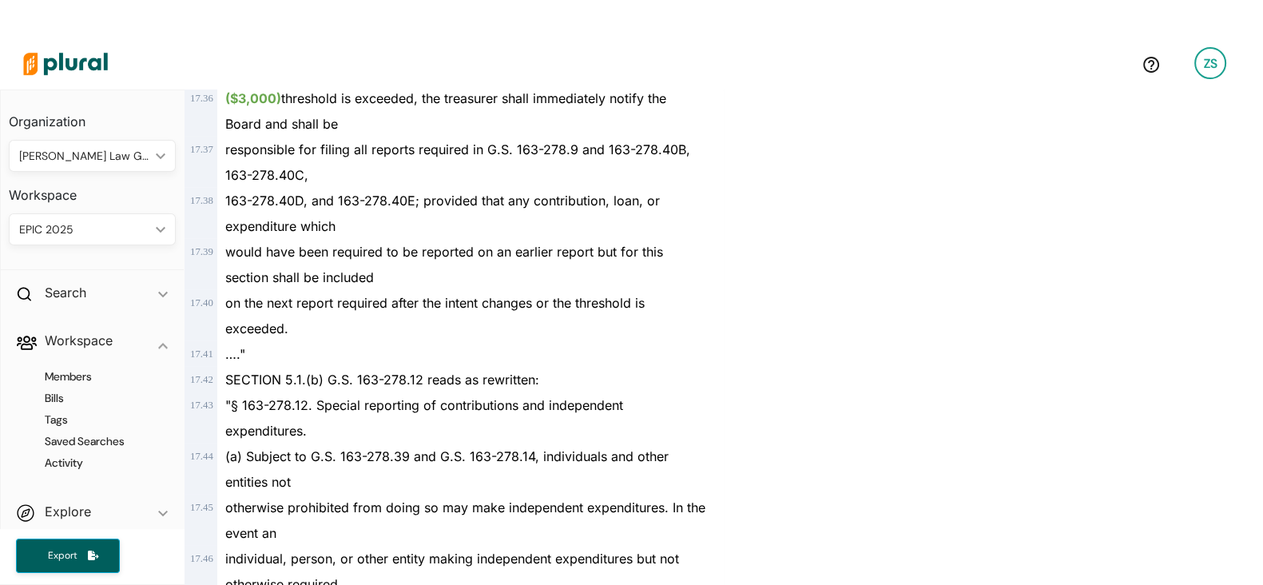
scroll to position [29287, 0]
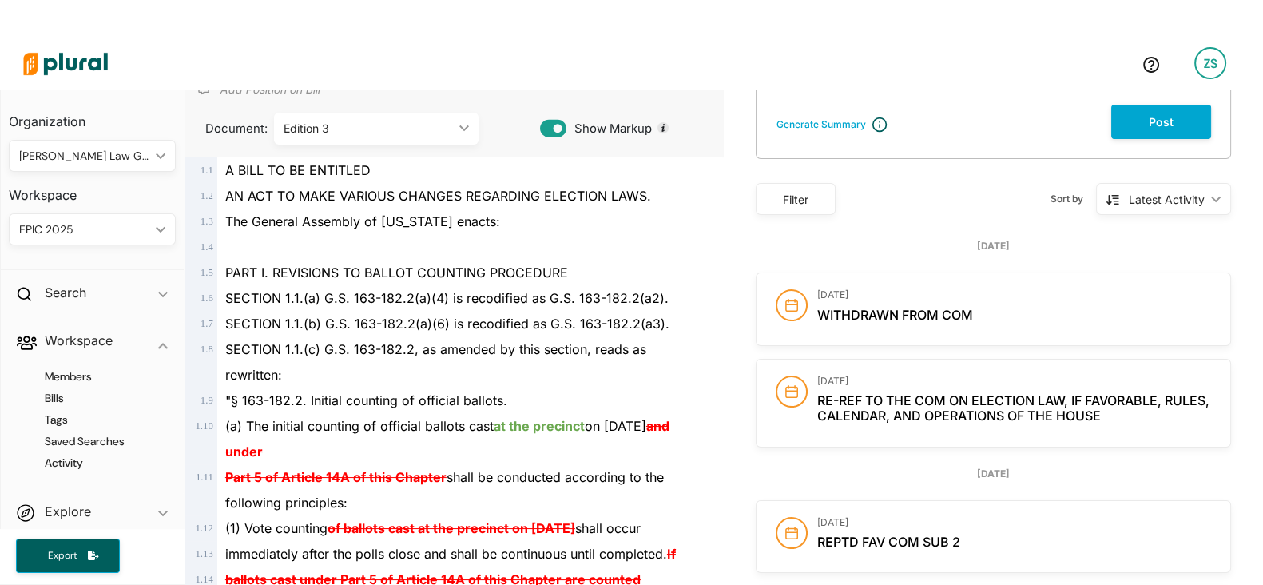
scroll to position [148, 0]
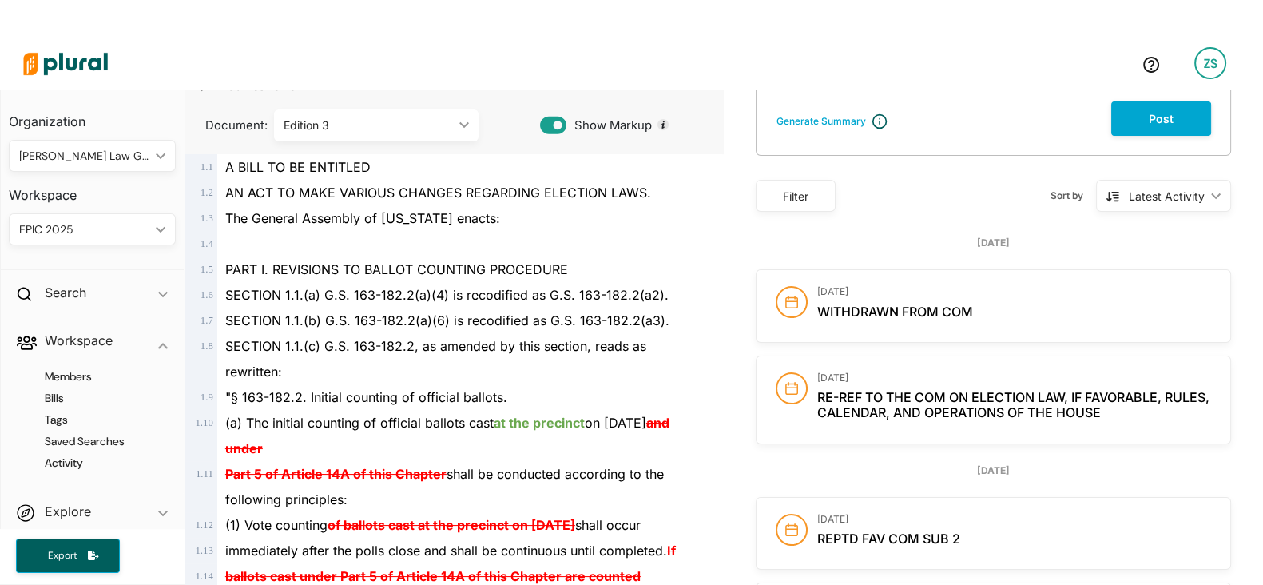
click at [543, 427] on ins "at the precinct" at bounding box center [539, 423] width 91 height 16
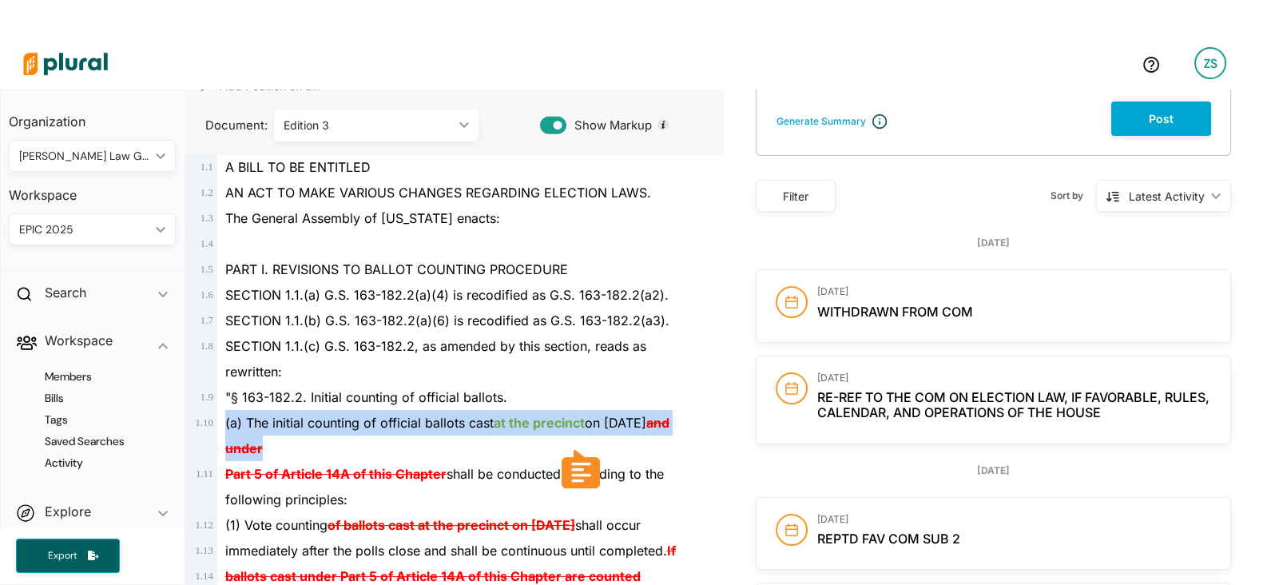
click at [543, 427] on ins "at the precinct" at bounding box center [539, 423] width 91 height 16
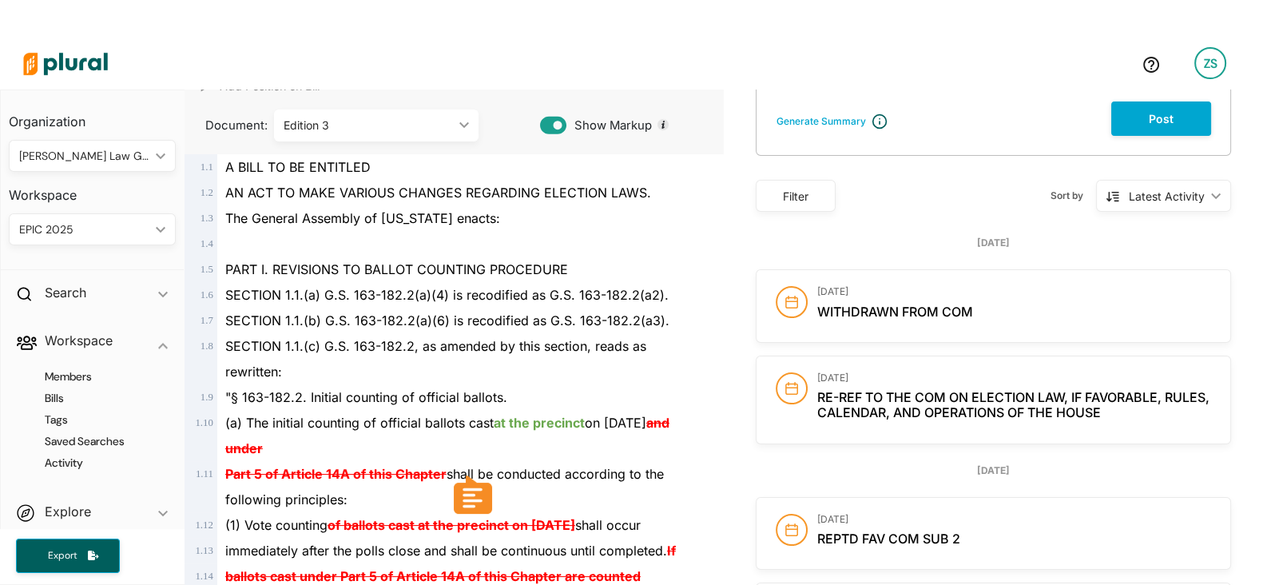
click at [479, 350] on span "SECTION 1.1.(c) G.S. 163-182.2, as amended by this section, reads as rewritten:" at bounding box center [435, 359] width 421 height 42
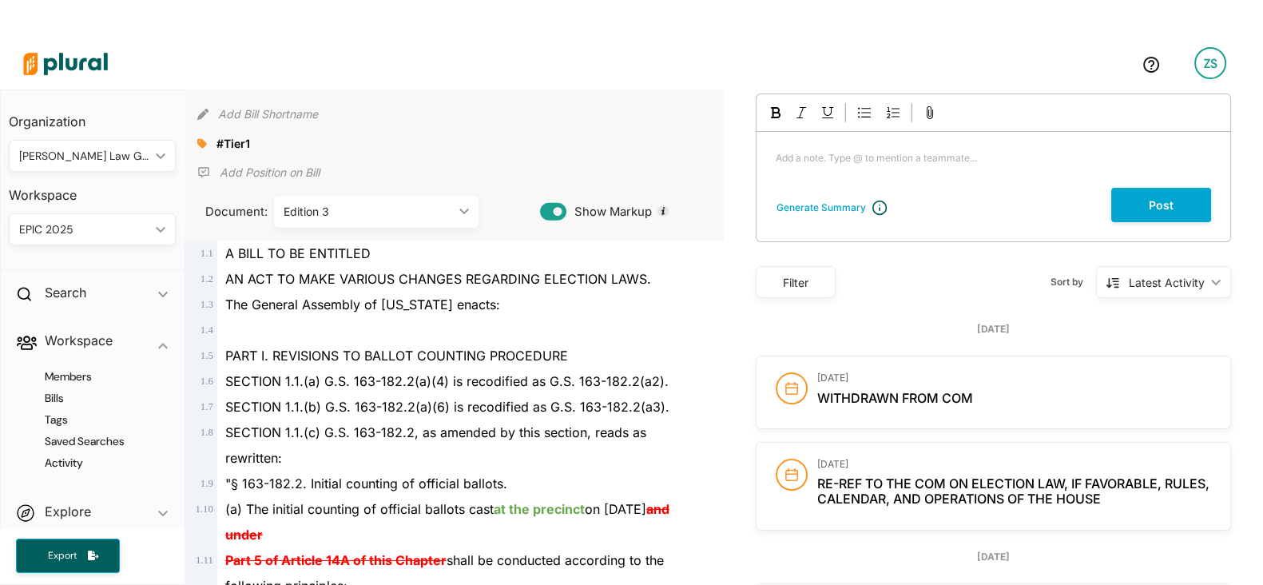
scroll to position [61, 0]
